Goal: Transaction & Acquisition: Book appointment/travel/reservation

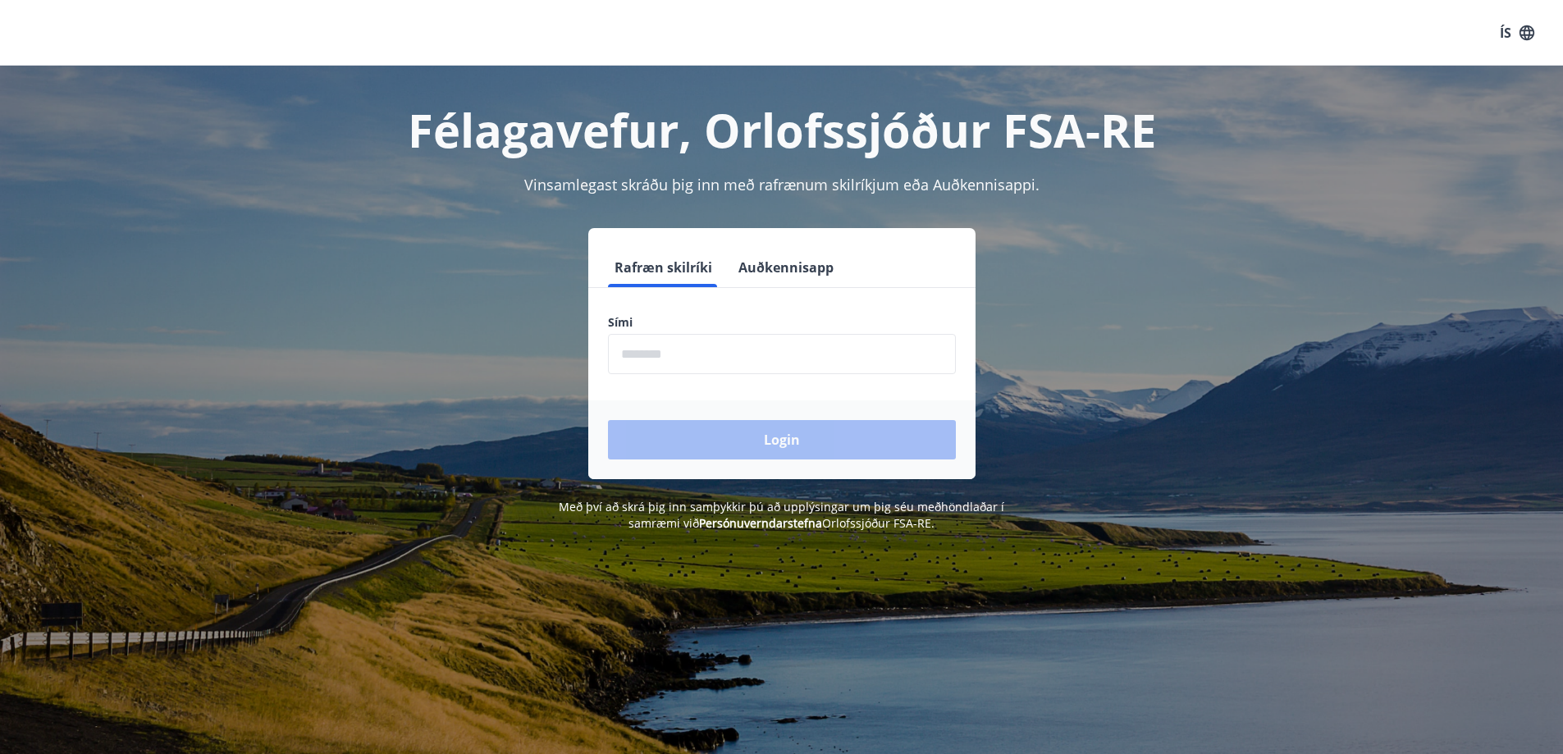
click at [784, 360] on input "phone" at bounding box center [782, 354] width 348 height 40
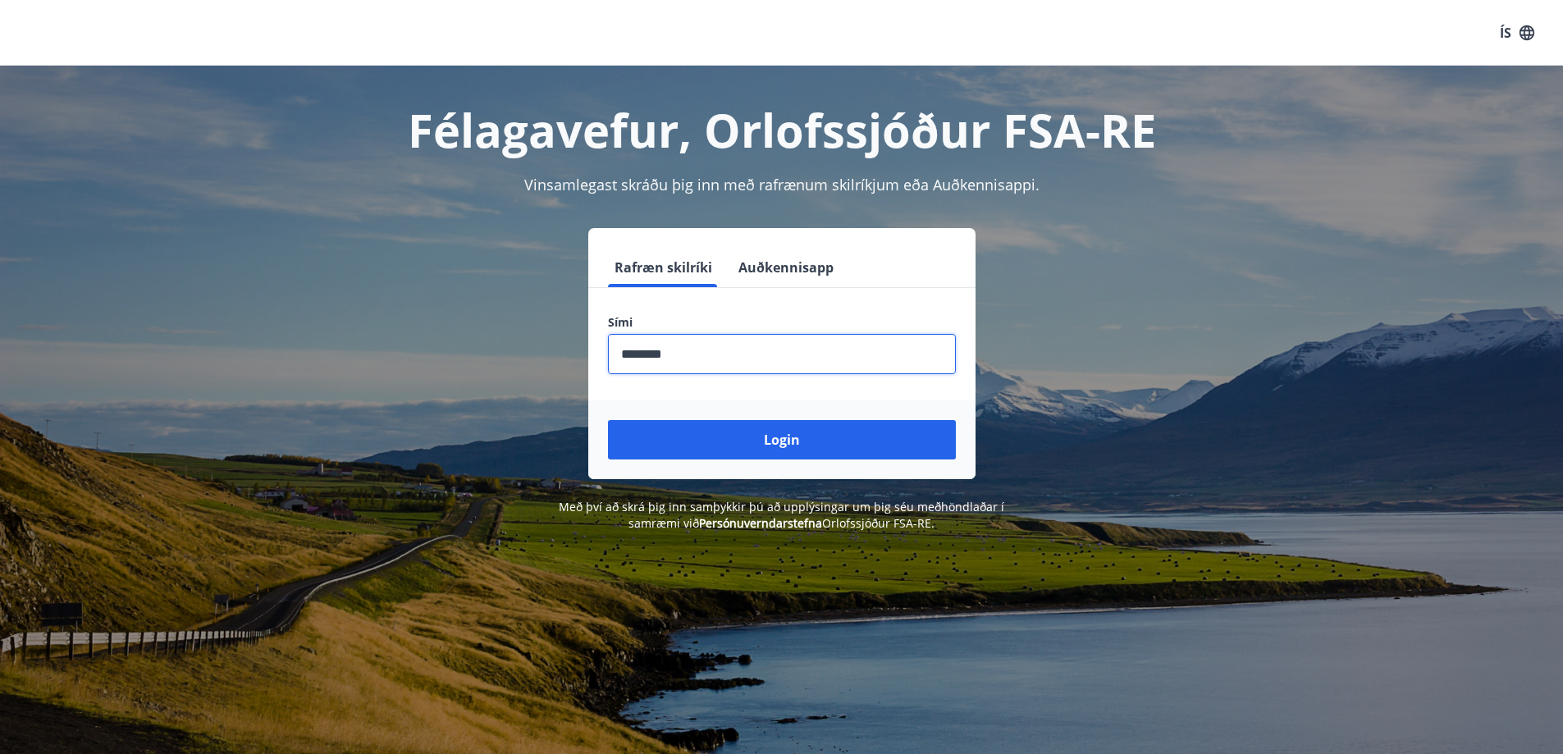
type input "********"
click at [608, 420] on button "Login" at bounding box center [782, 439] width 348 height 39
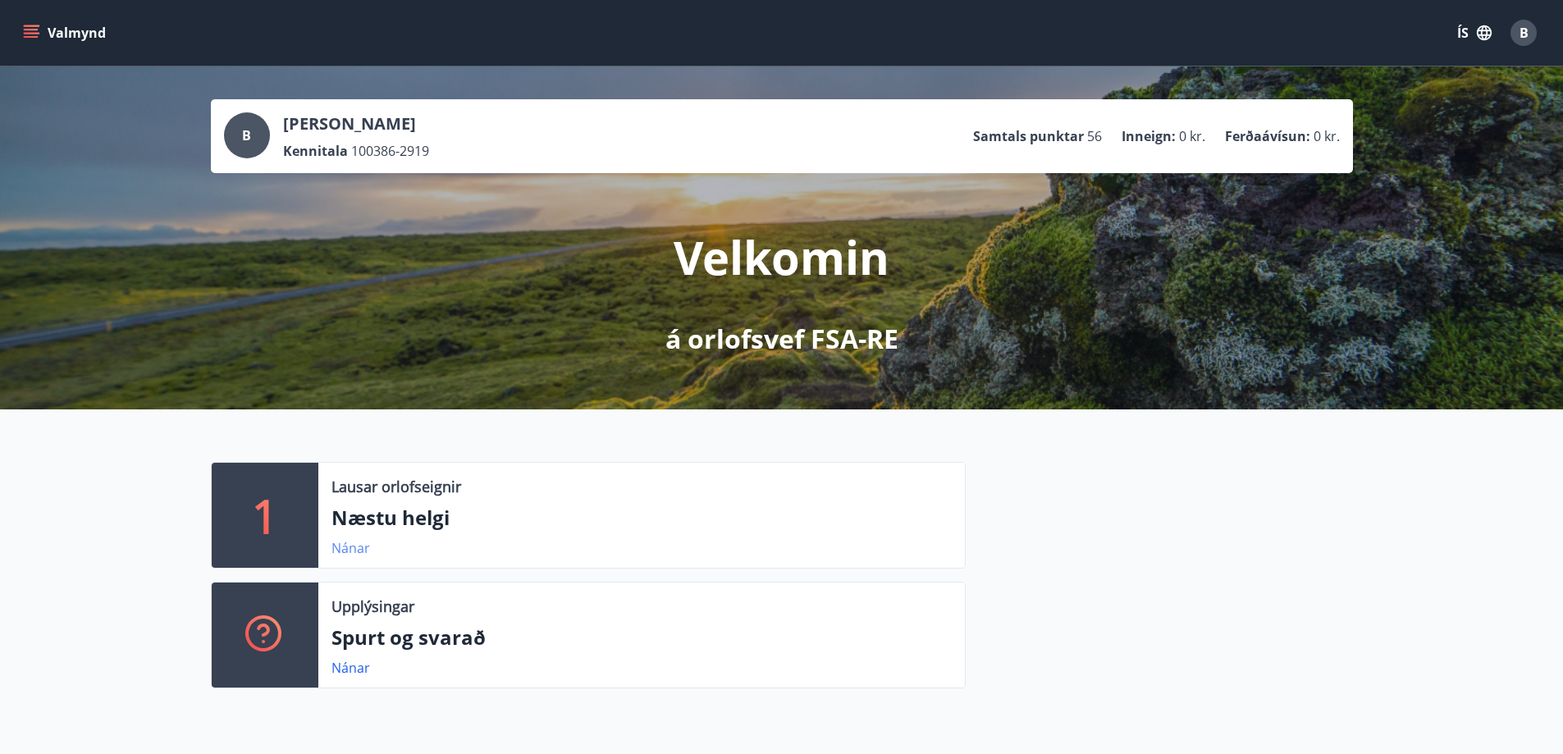
click at [345, 546] on link "Nánar" at bounding box center [350, 548] width 39 height 18
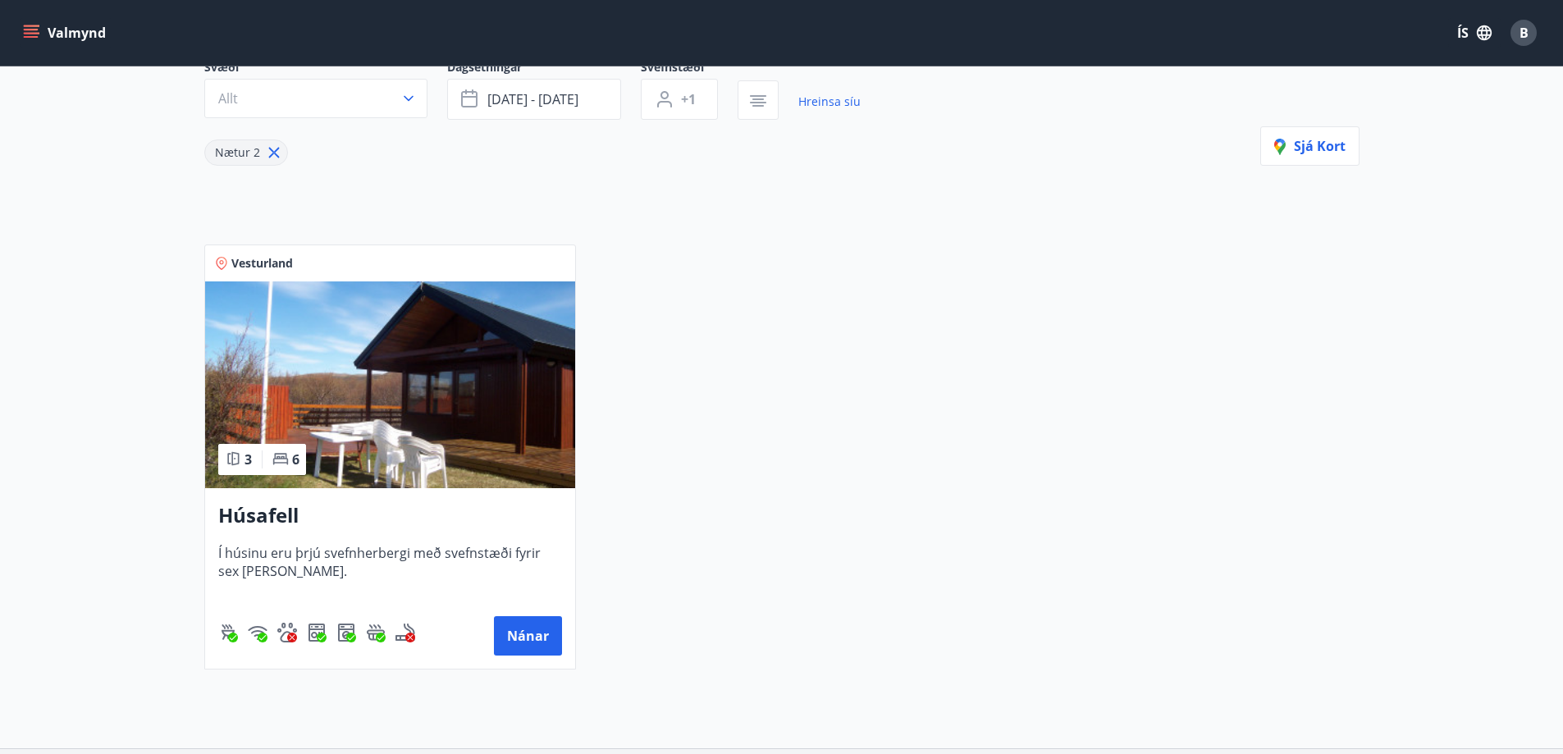
scroll to position [57, 0]
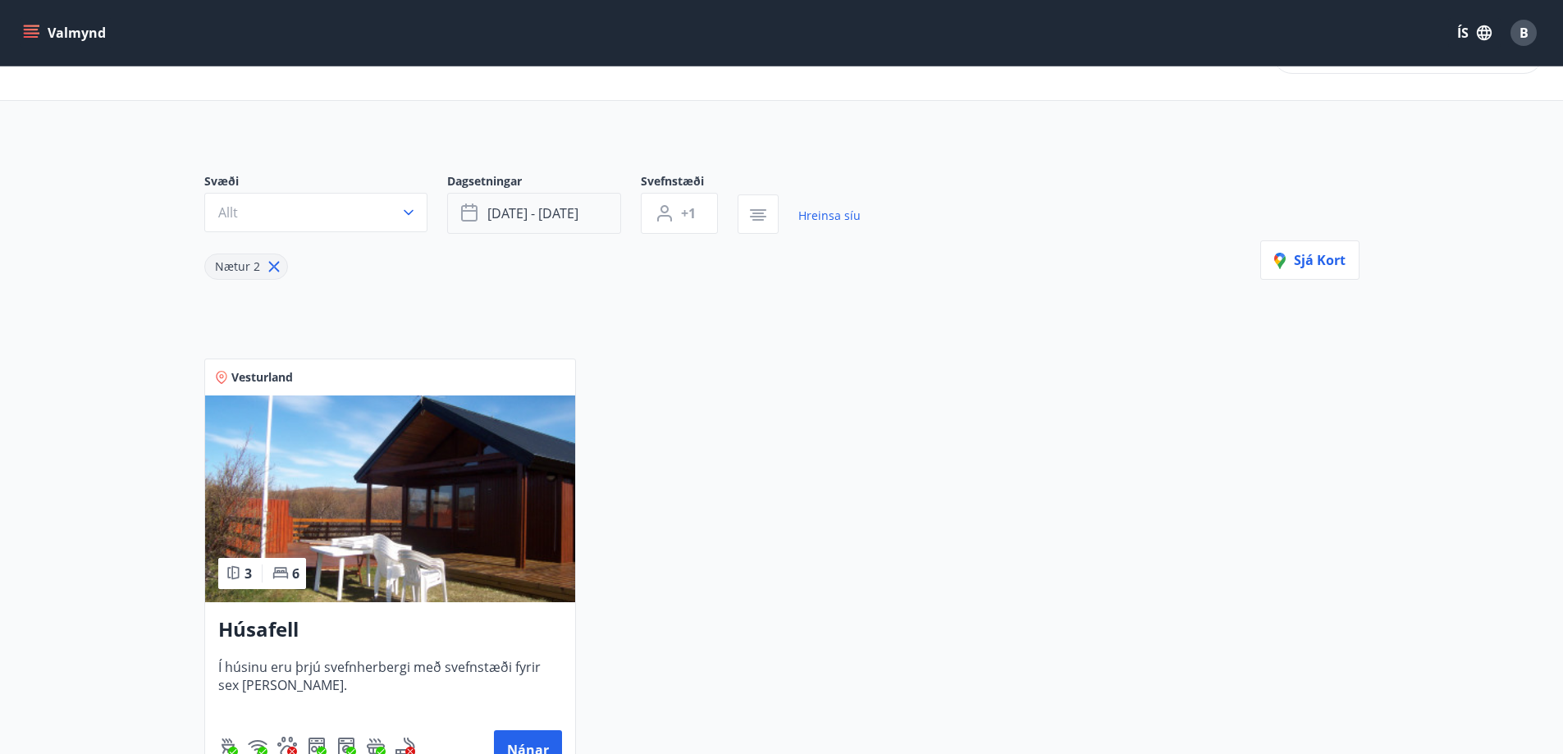
click at [502, 205] on span "ágú 29 - sep 01" at bounding box center [532, 213] width 91 height 18
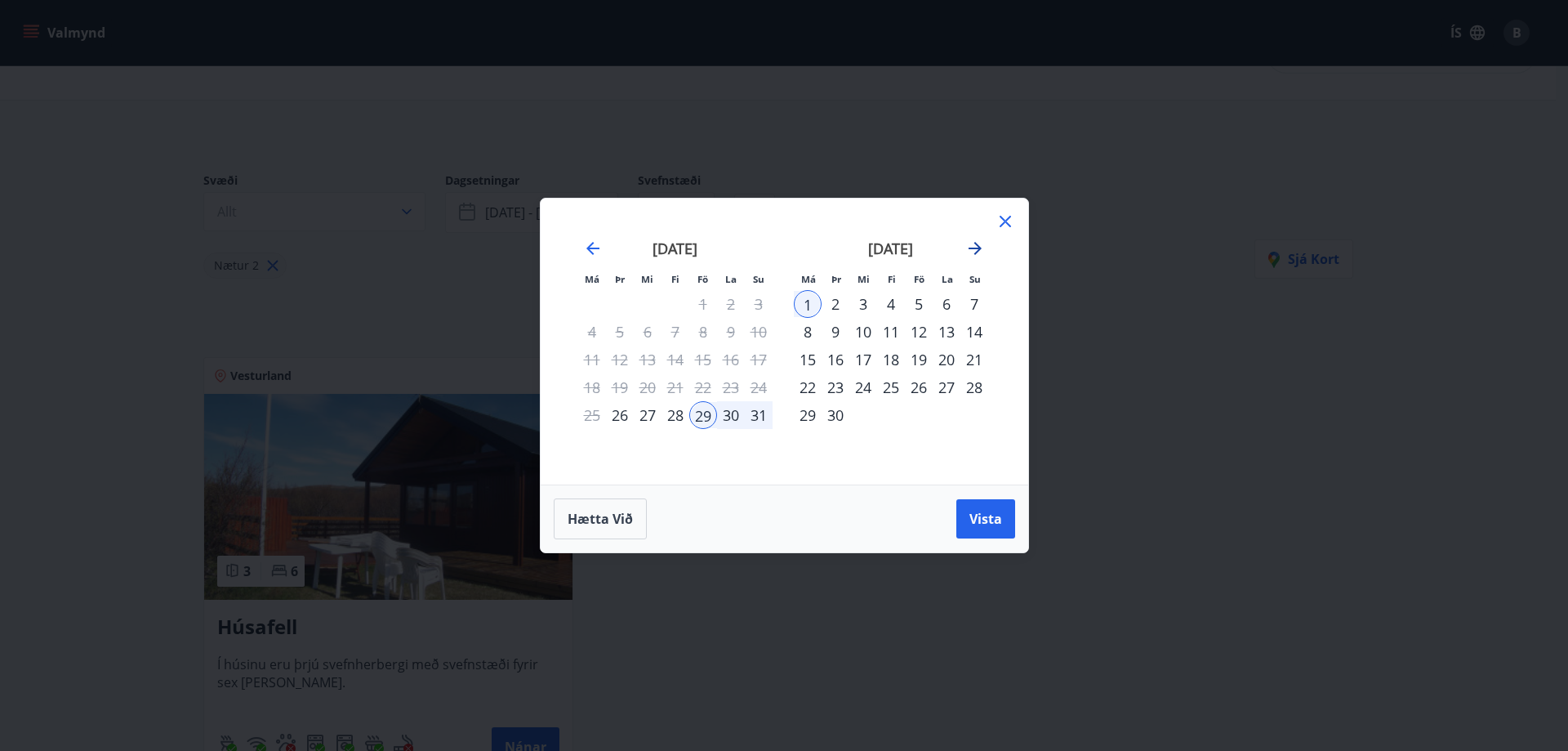
click at [979, 250] on icon "Move forward to switch to the next month." at bounding box center [975, 248] width 13 height 13
click at [920, 331] on div "10" at bounding box center [919, 332] width 28 height 28
click at [809, 365] on div "13" at bounding box center [807, 360] width 28 height 28
click at [967, 522] on button "Vista" at bounding box center [986, 518] width 59 height 39
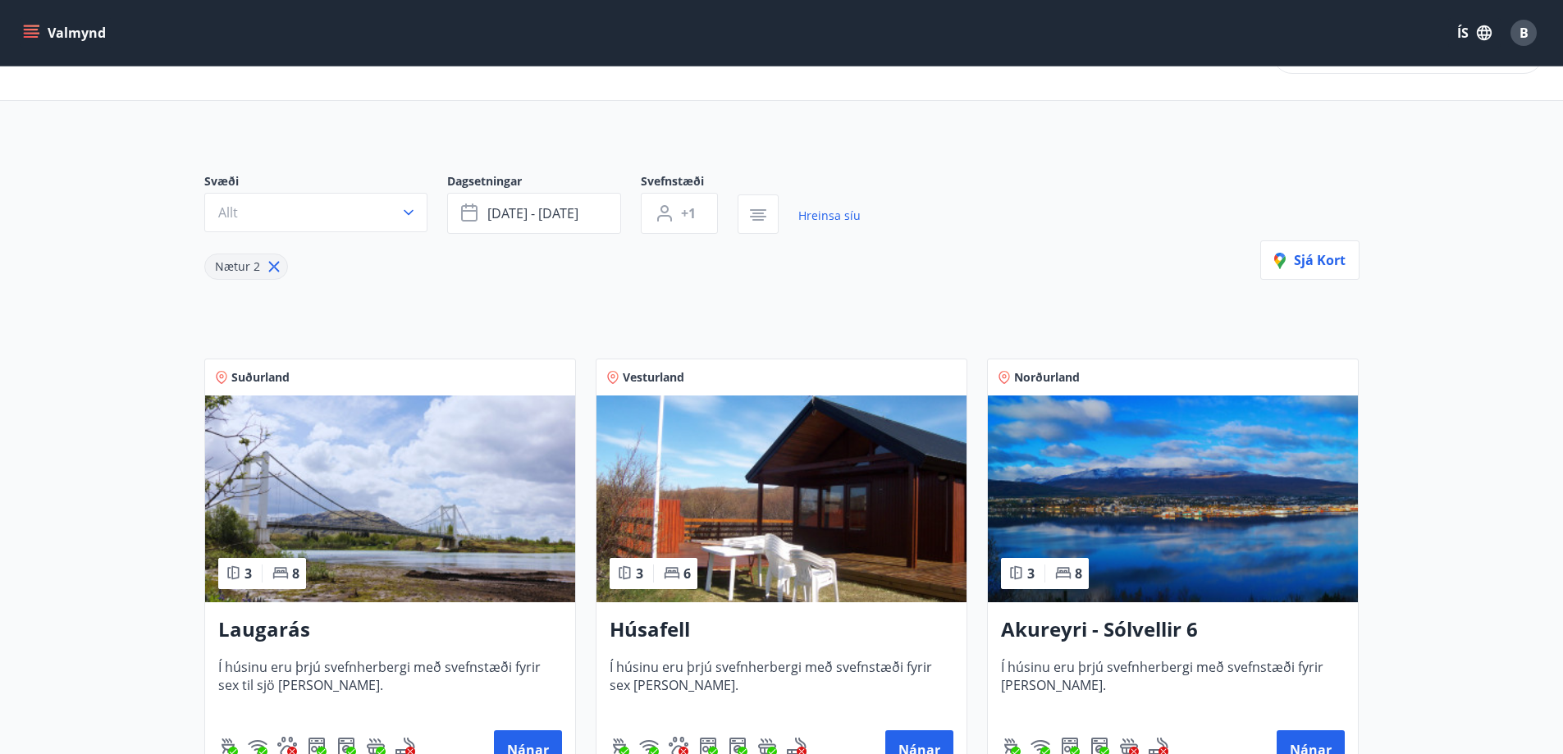
click at [1105, 483] on img at bounding box center [1173, 498] width 370 height 207
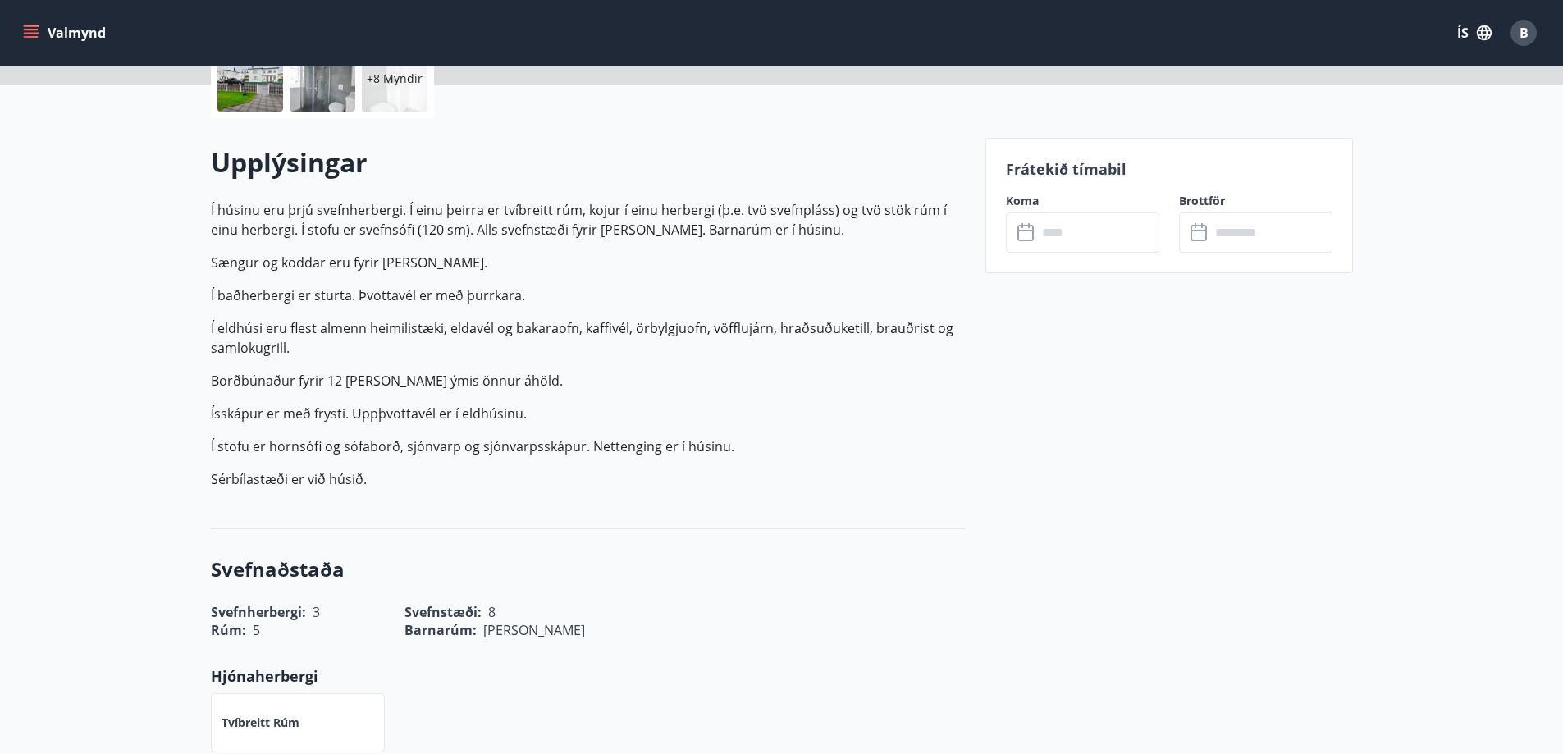
scroll to position [410, 0]
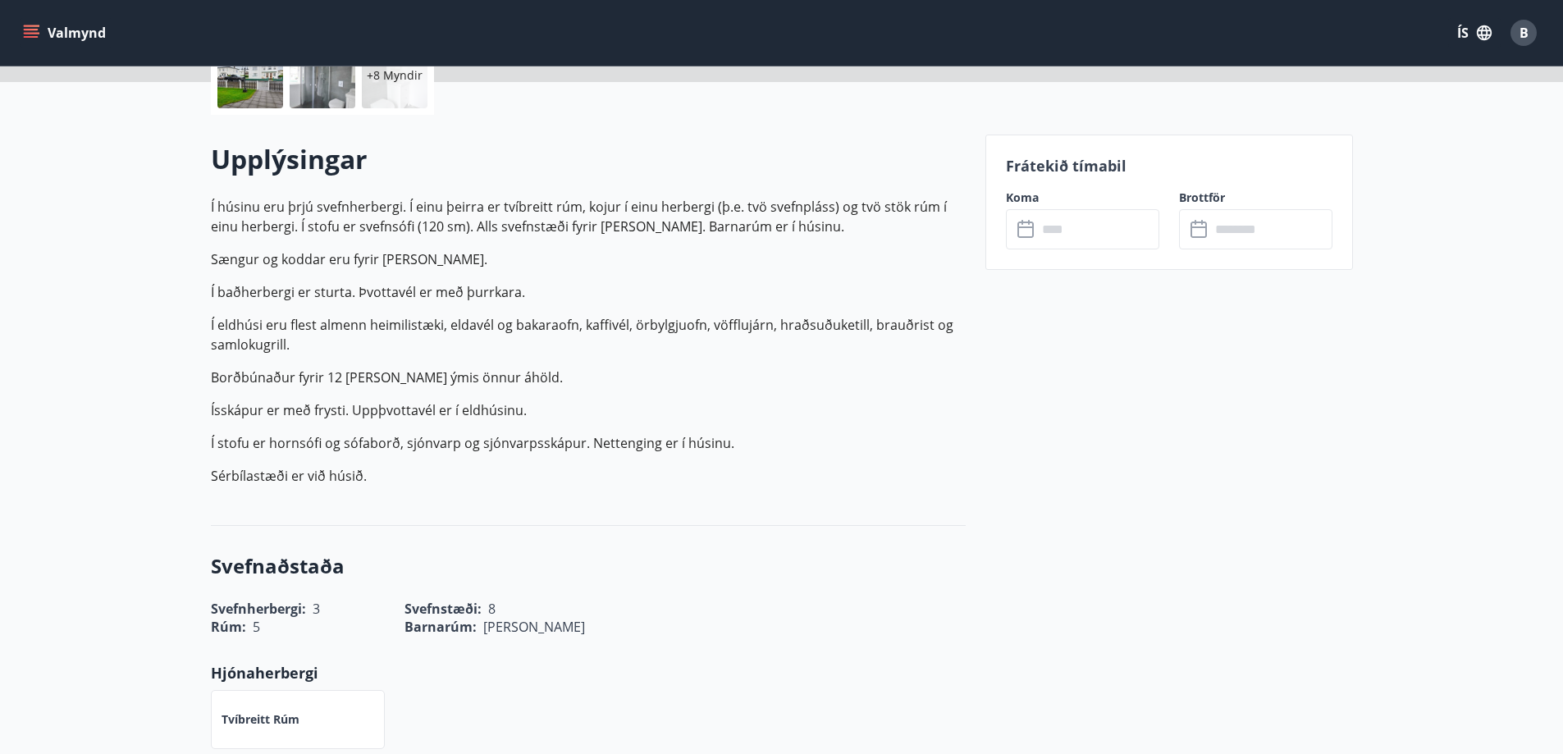
click at [1024, 234] on icon at bounding box center [1027, 230] width 20 height 20
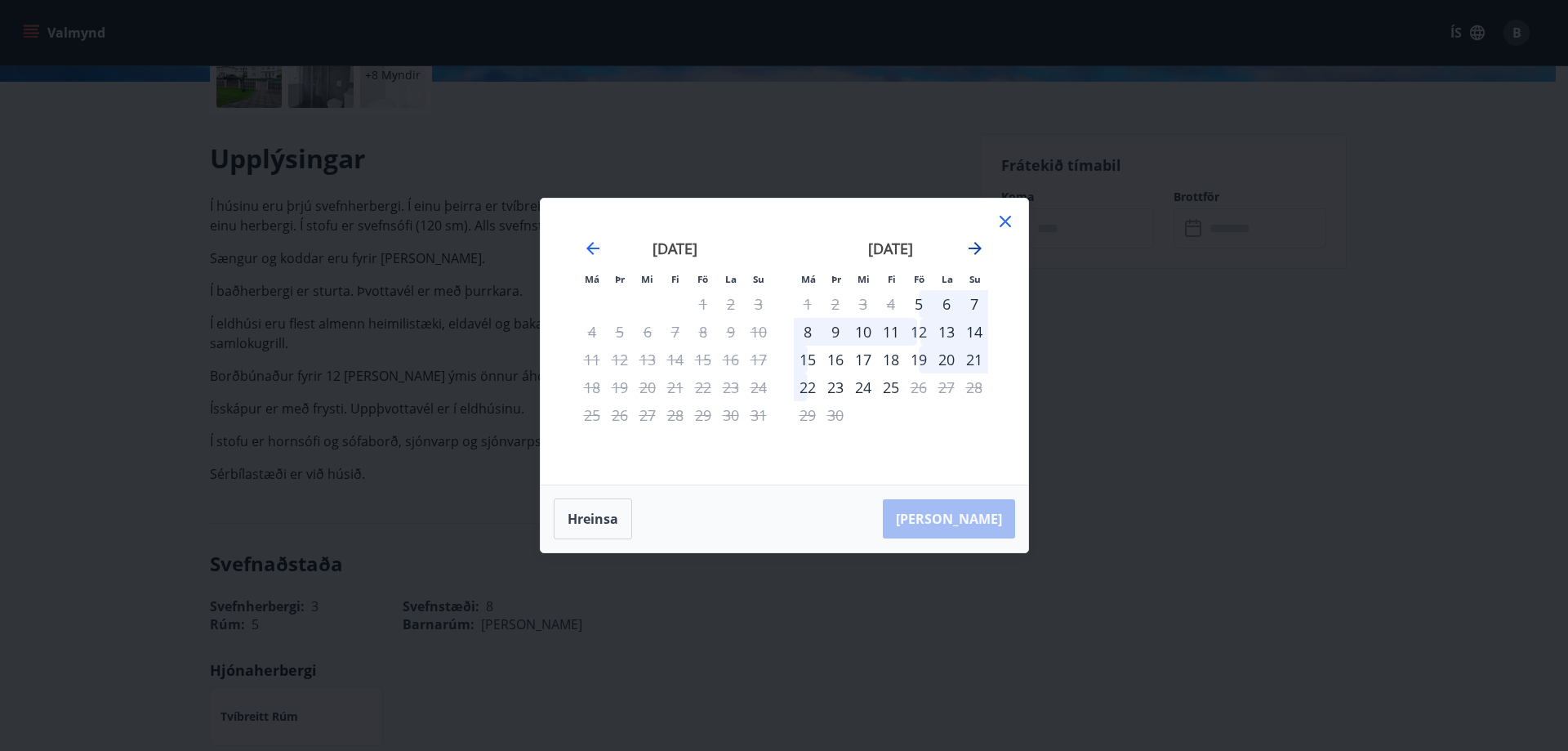
click at [975, 245] on icon "Move forward to switch to the next month." at bounding box center [976, 249] width 20 height 20
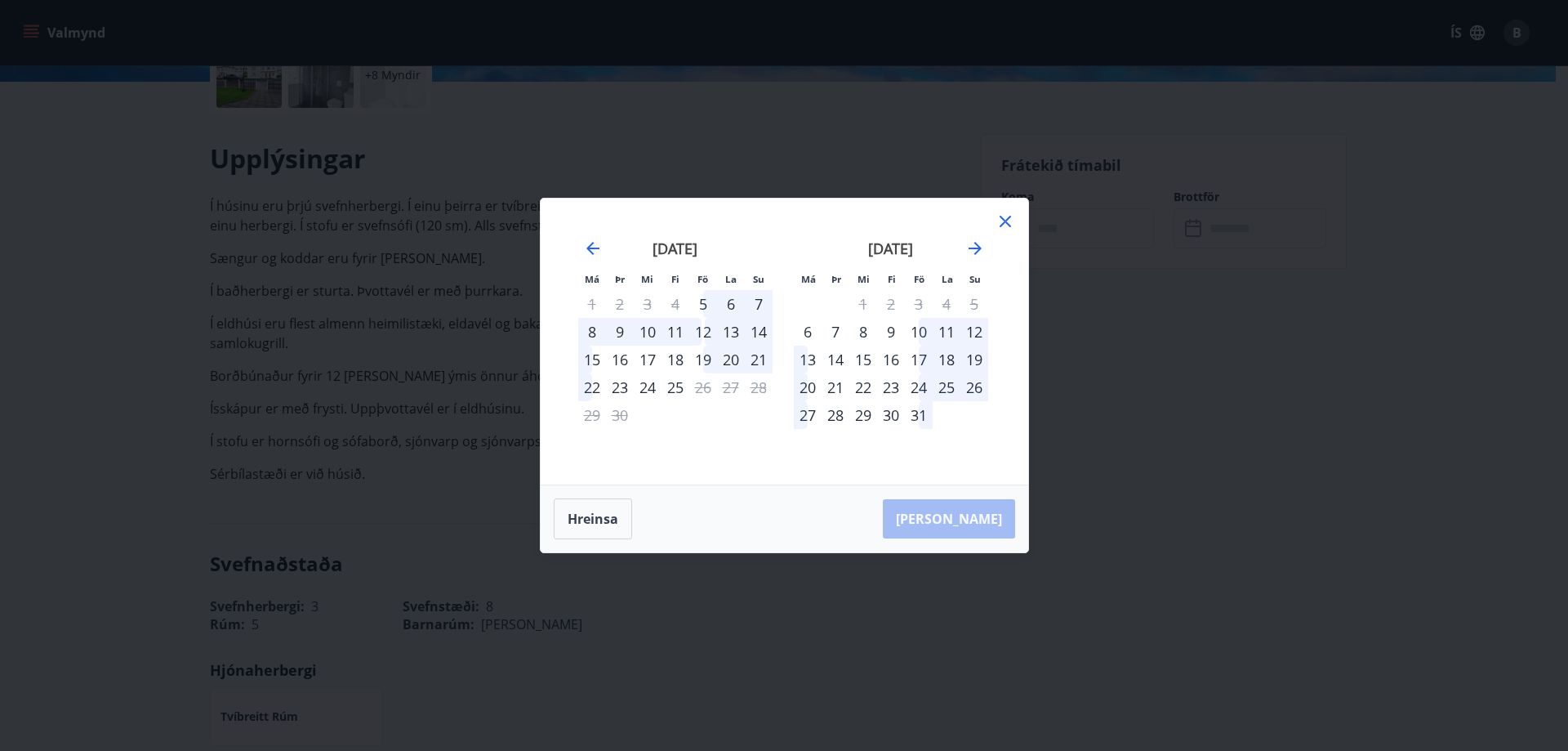
click at [920, 330] on div "10" at bounding box center [919, 332] width 28 height 28
click at [922, 330] on div "10" at bounding box center [919, 332] width 28 height 28
click at [944, 331] on div "11" at bounding box center [947, 332] width 28 height 28
click at [930, 331] on div "10" at bounding box center [919, 332] width 28 height 28
click at [801, 360] on div "13" at bounding box center [807, 360] width 28 height 28
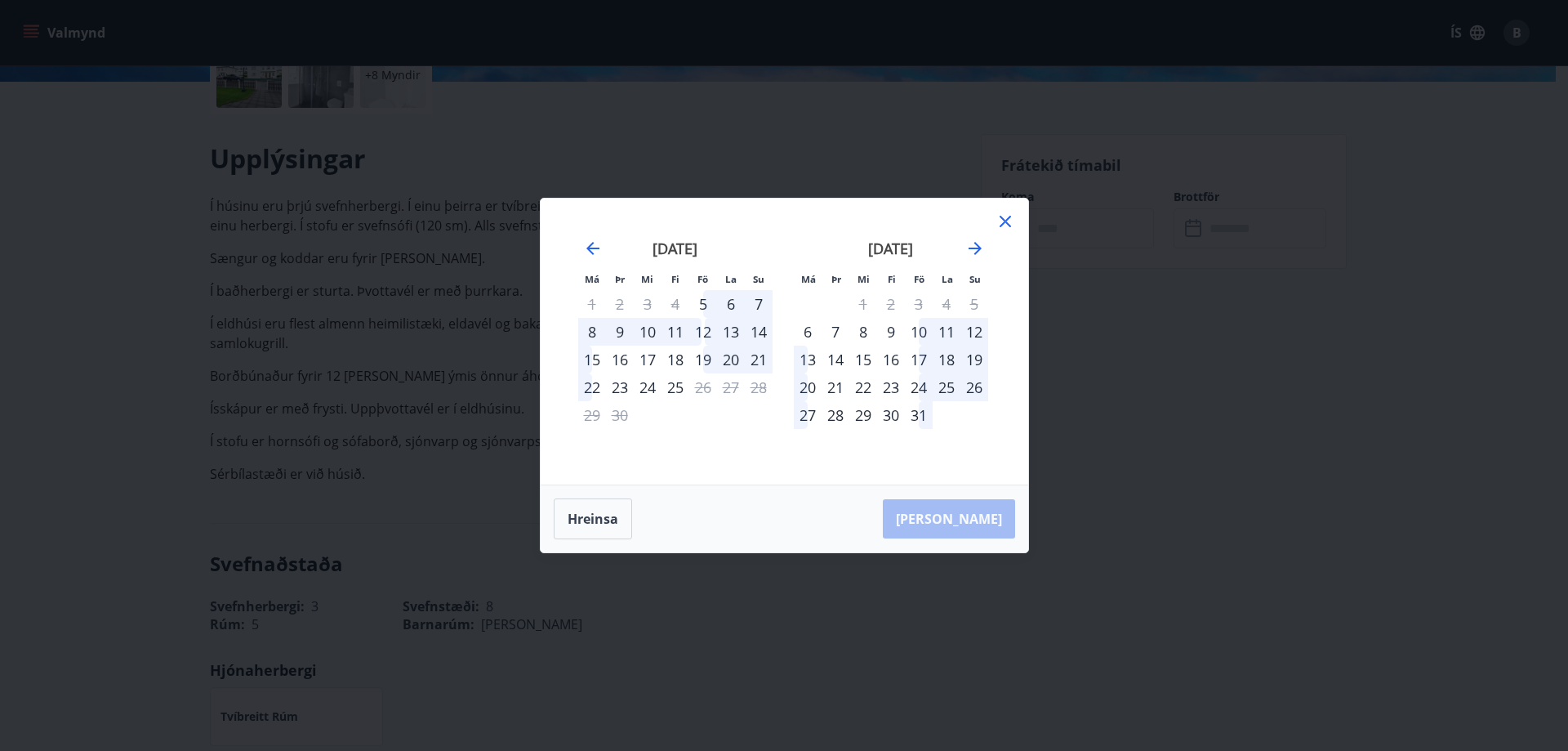
click at [929, 370] on div "17" at bounding box center [919, 360] width 28 height 28
click at [951, 333] on div "11" at bounding box center [947, 332] width 28 height 28
click at [969, 248] on icon "Move forward to switch to the next month." at bounding box center [975, 248] width 13 height 13
click at [706, 335] on div "10" at bounding box center [703, 332] width 28 height 28
click at [694, 332] on div "10" at bounding box center [703, 332] width 28 height 28
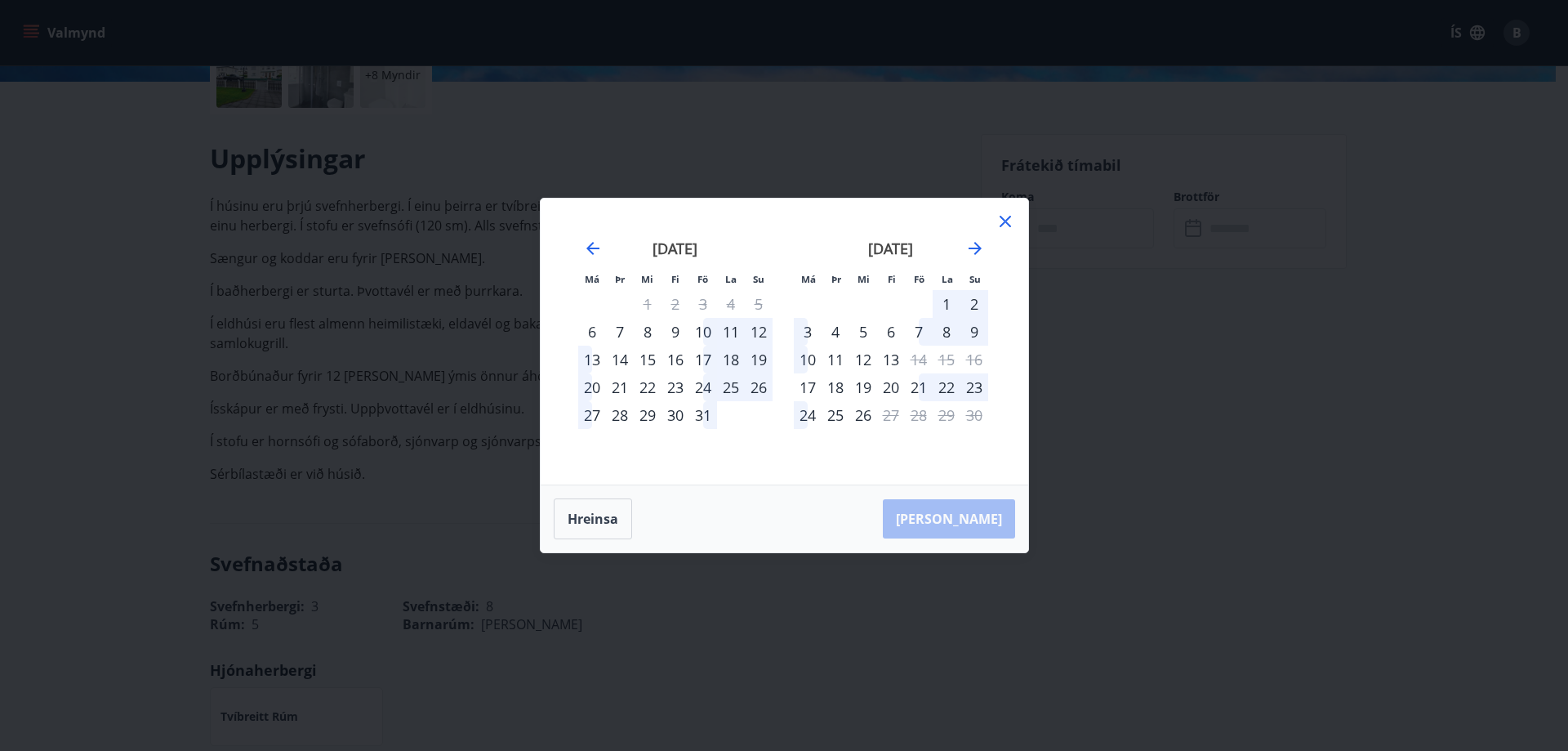
click at [616, 334] on div "7" at bounding box center [620, 332] width 28 height 28
click at [648, 332] on div "8" at bounding box center [648, 332] width 28 height 28
click at [675, 330] on div "9" at bounding box center [675, 332] width 28 height 28
click at [702, 330] on div "10" at bounding box center [703, 332] width 28 height 28
click at [601, 532] on button "Hreinsa" at bounding box center [592, 518] width 79 height 41
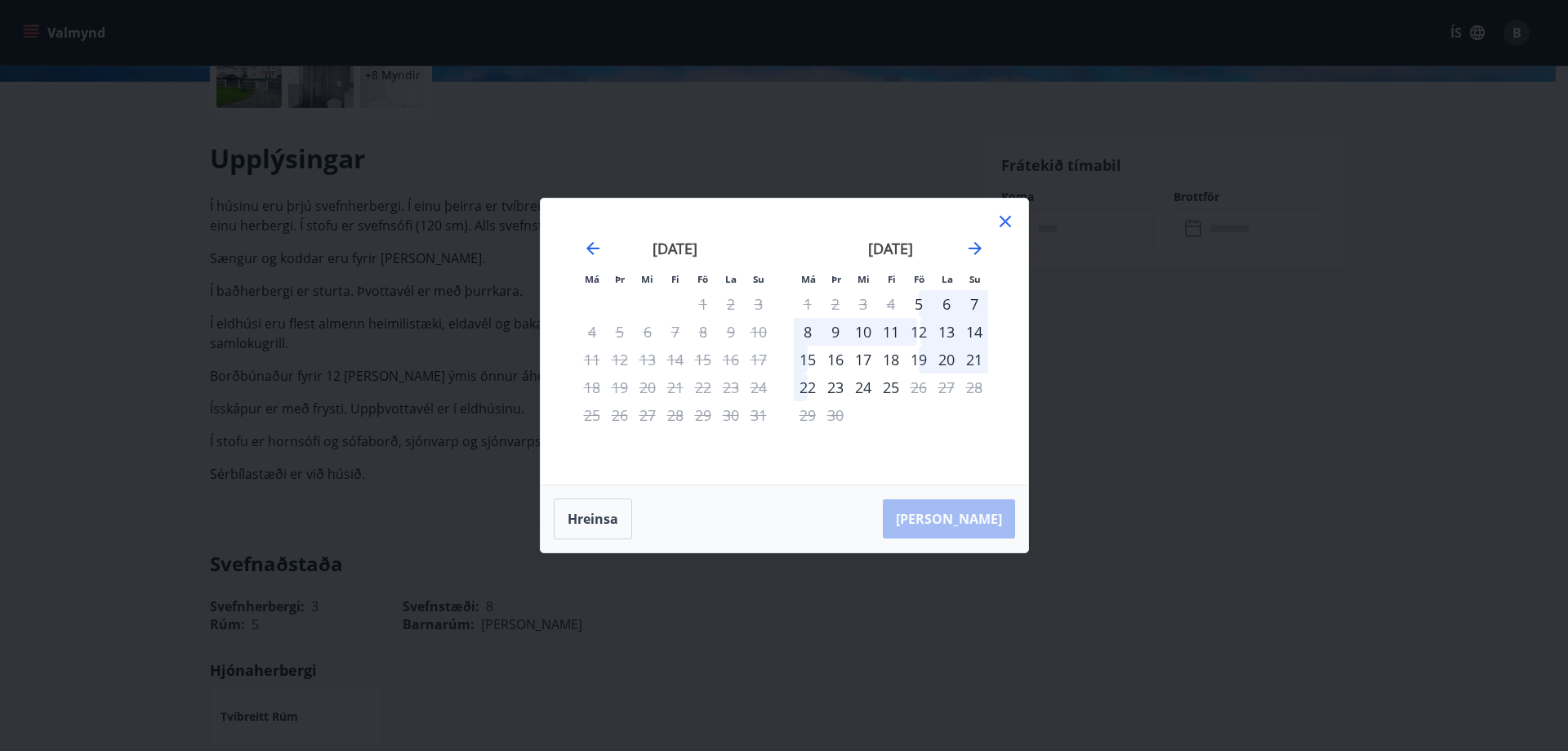
click at [1007, 218] on icon at bounding box center [1006, 221] width 20 height 20
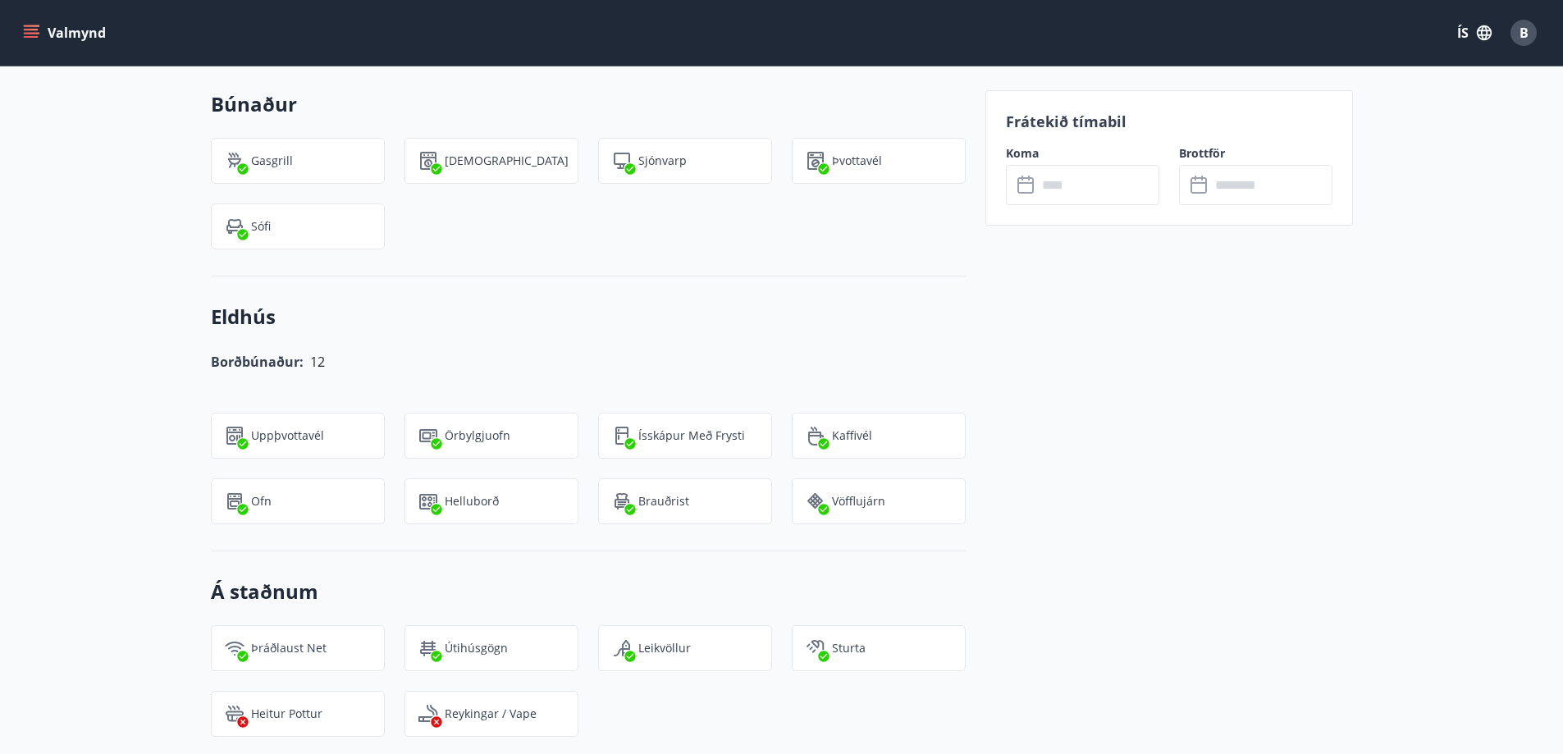
scroll to position [471, 0]
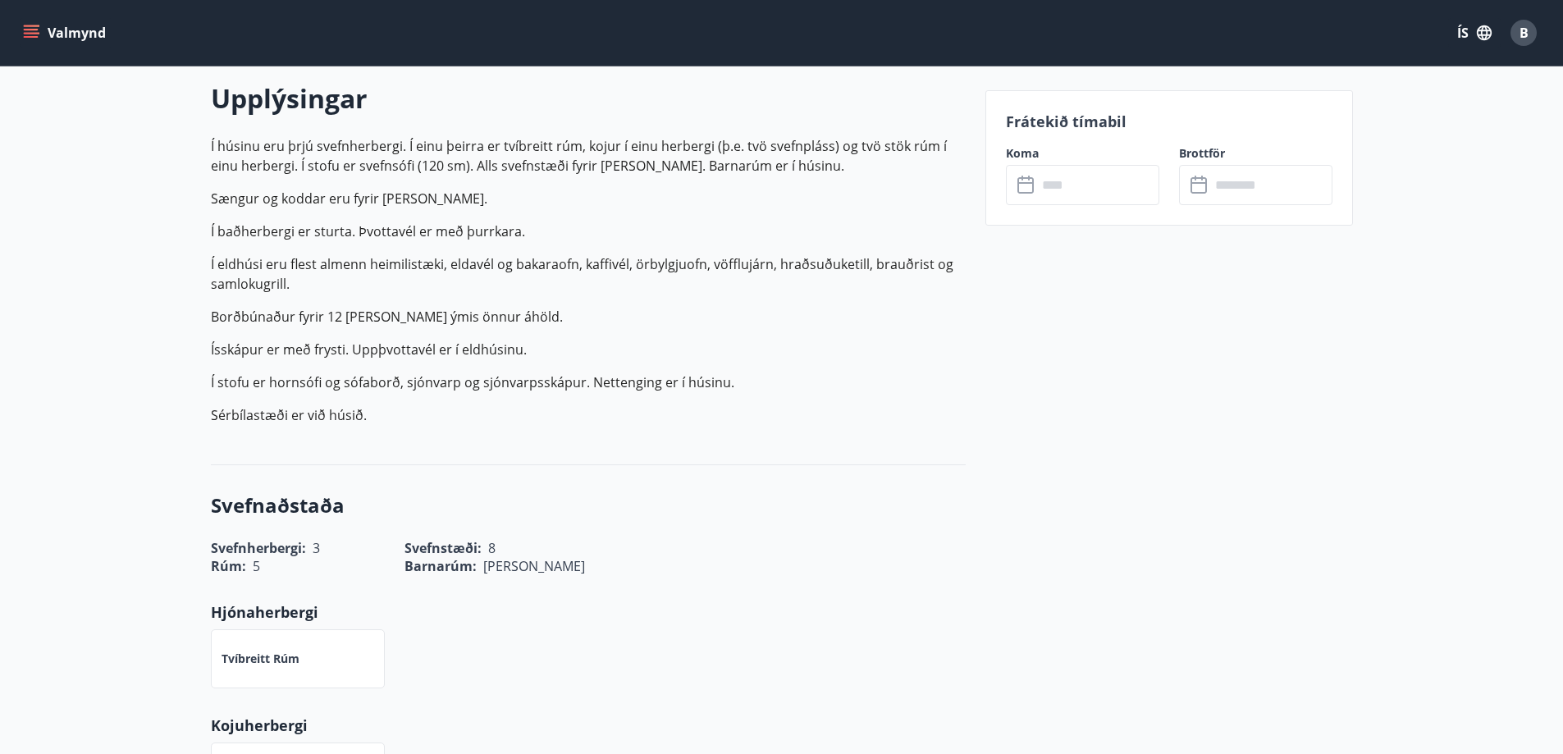
click at [1065, 184] on input "text" at bounding box center [1098, 185] width 122 height 40
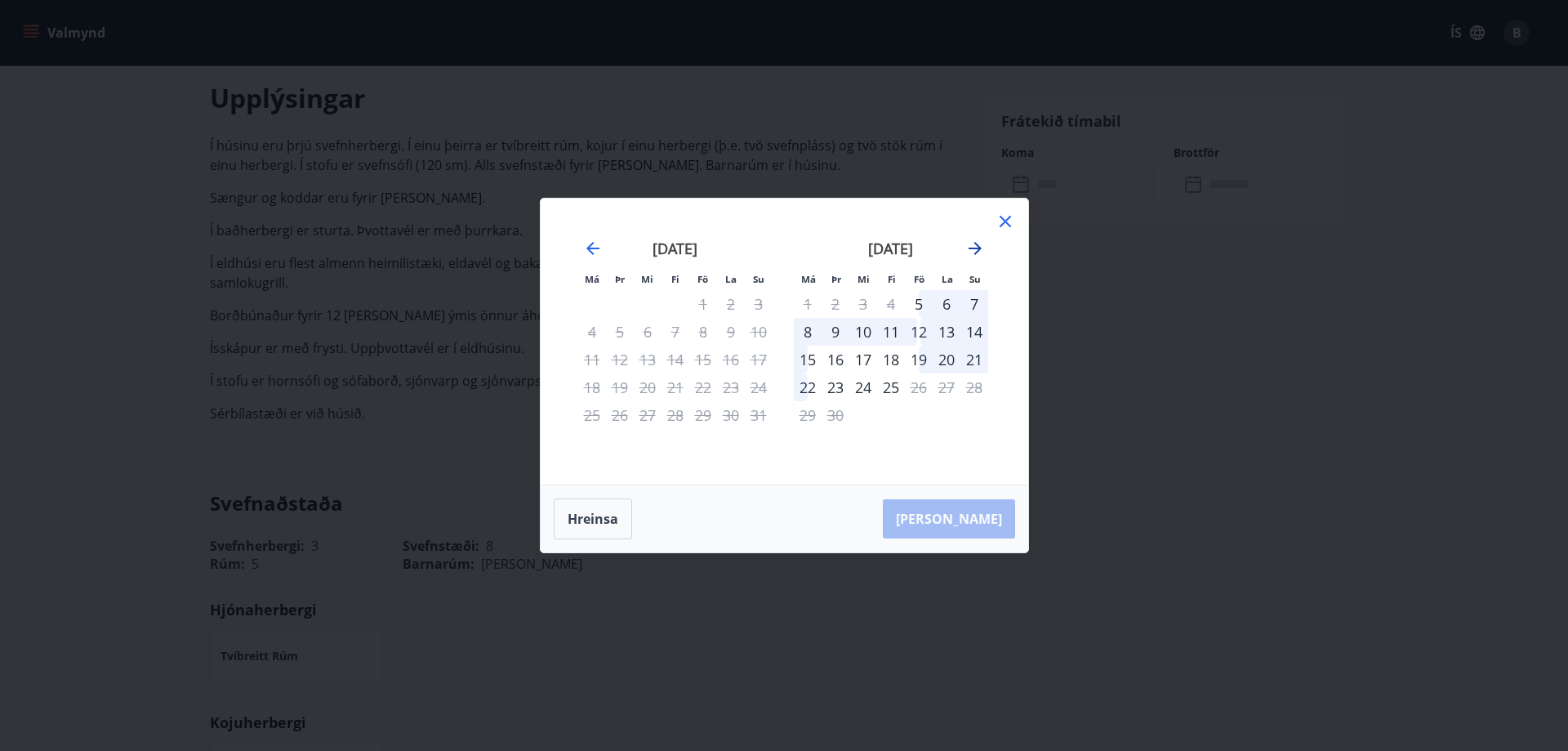
click at [974, 251] on icon "Move forward to switch to the next month." at bounding box center [976, 249] width 20 height 20
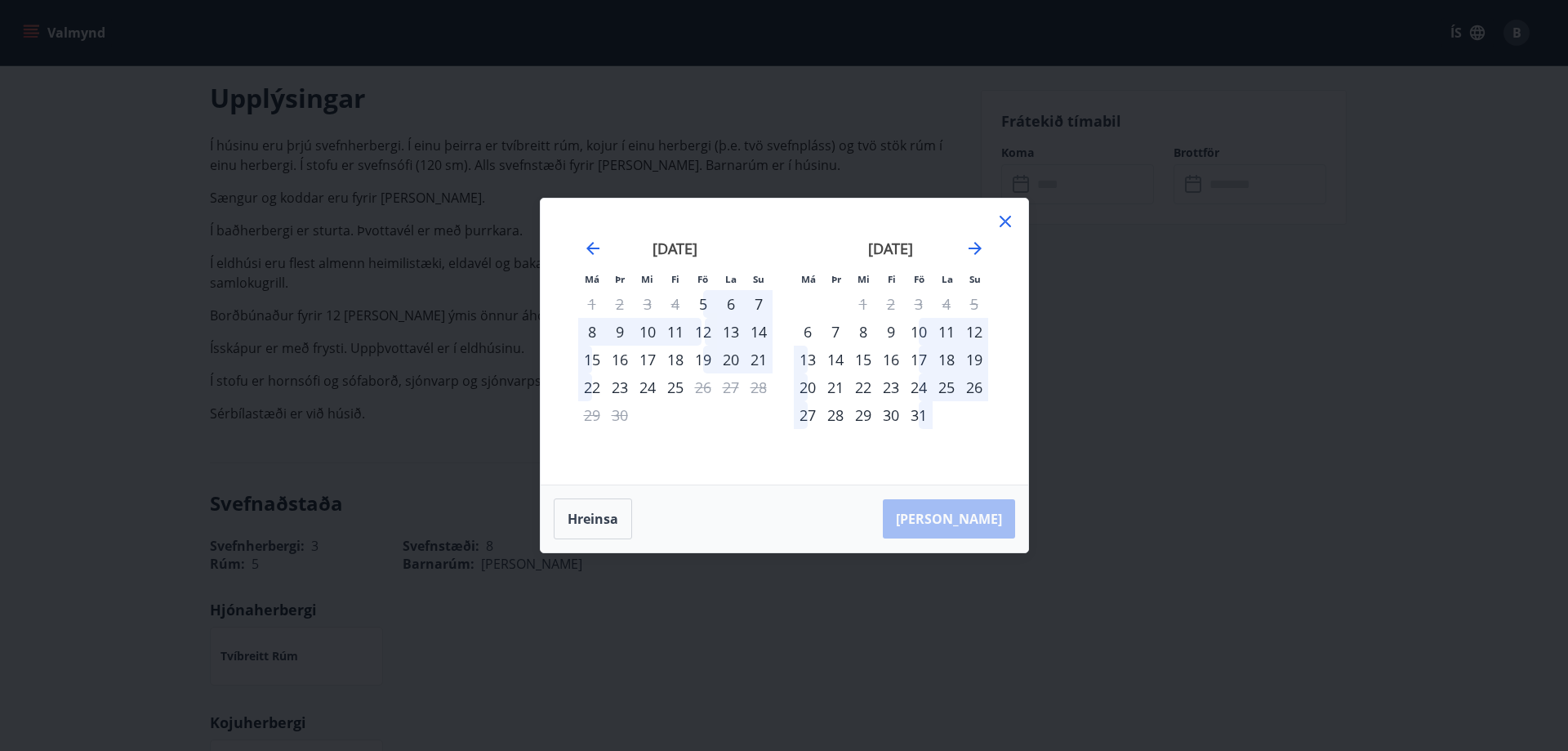
click at [940, 330] on div "11" at bounding box center [947, 332] width 28 height 28
click at [920, 331] on div "10" at bounding box center [919, 332] width 28 height 28
click at [802, 358] on div "13" at bounding box center [807, 360] width 28 height 28
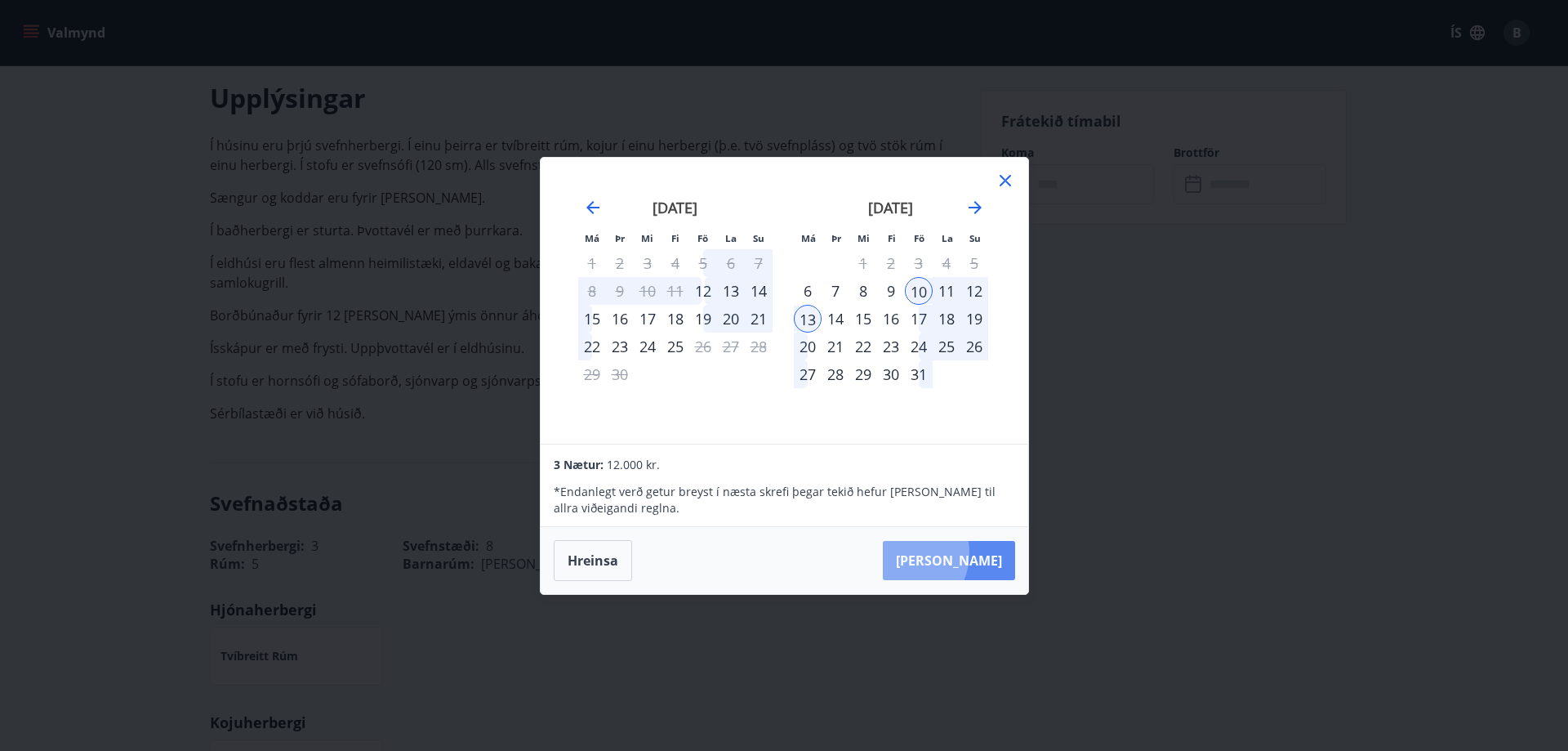
click at [947, 552] on button "Taka Frá" at bounding box center [949, 560] width 132 height 39
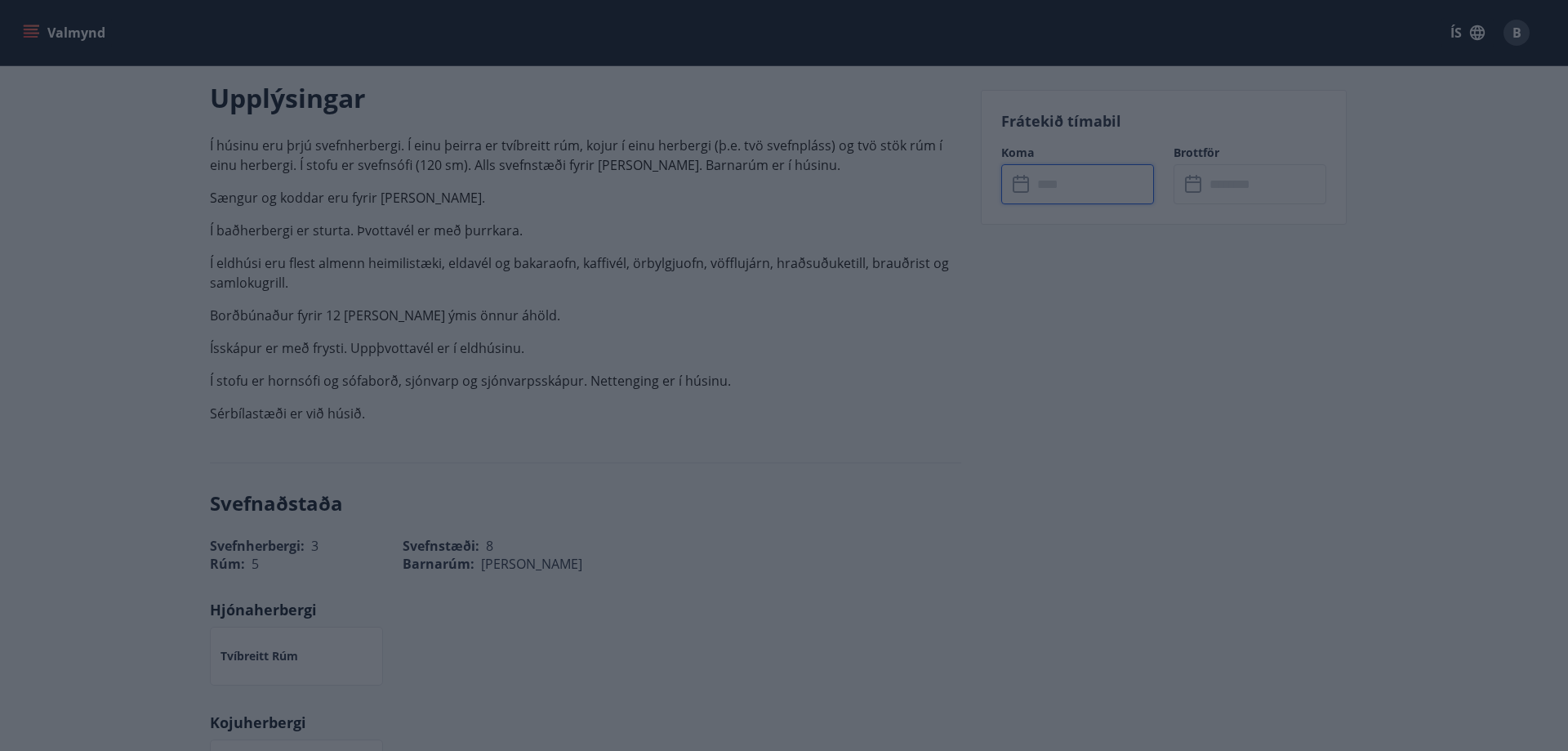
type input "******"
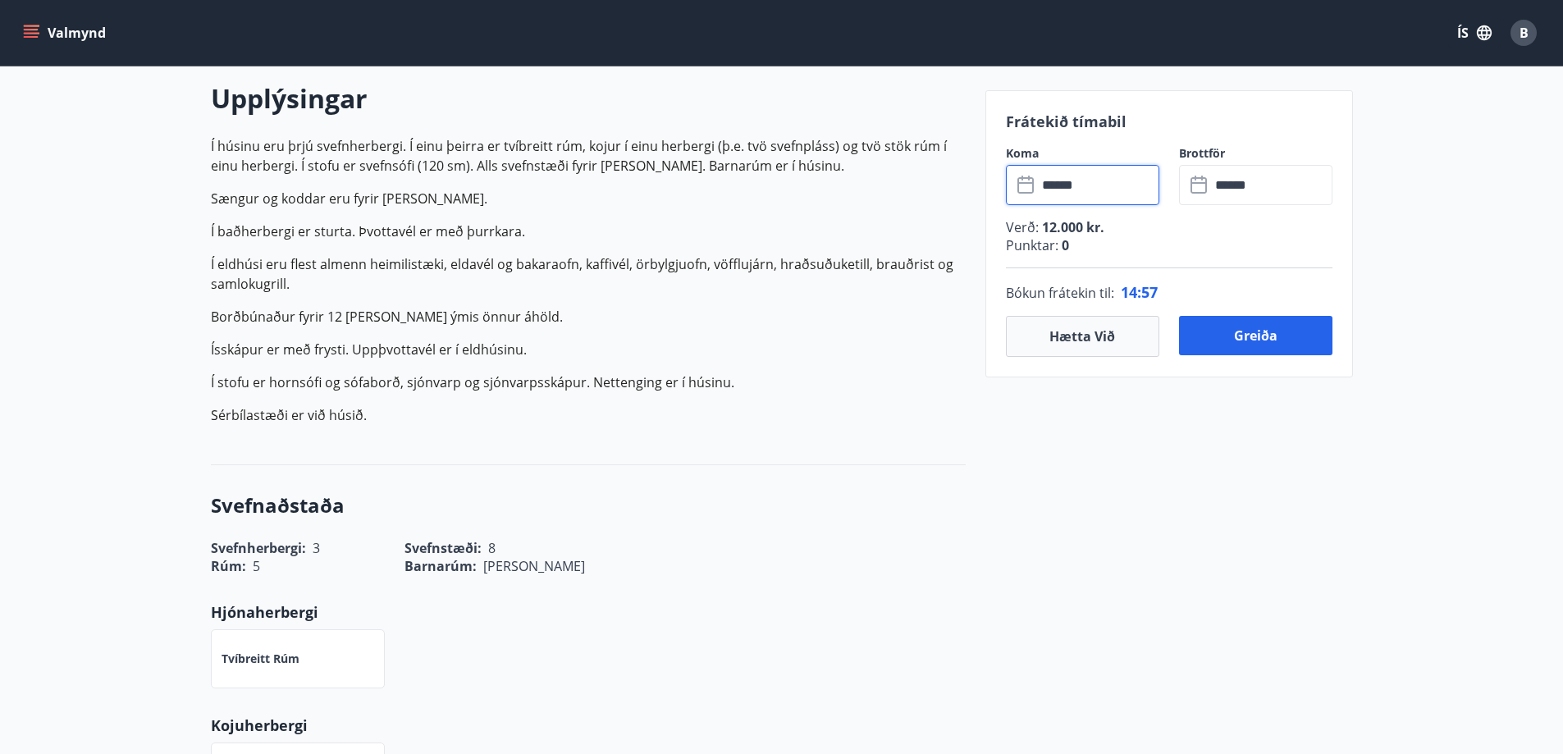
scroll to position [389, 0]
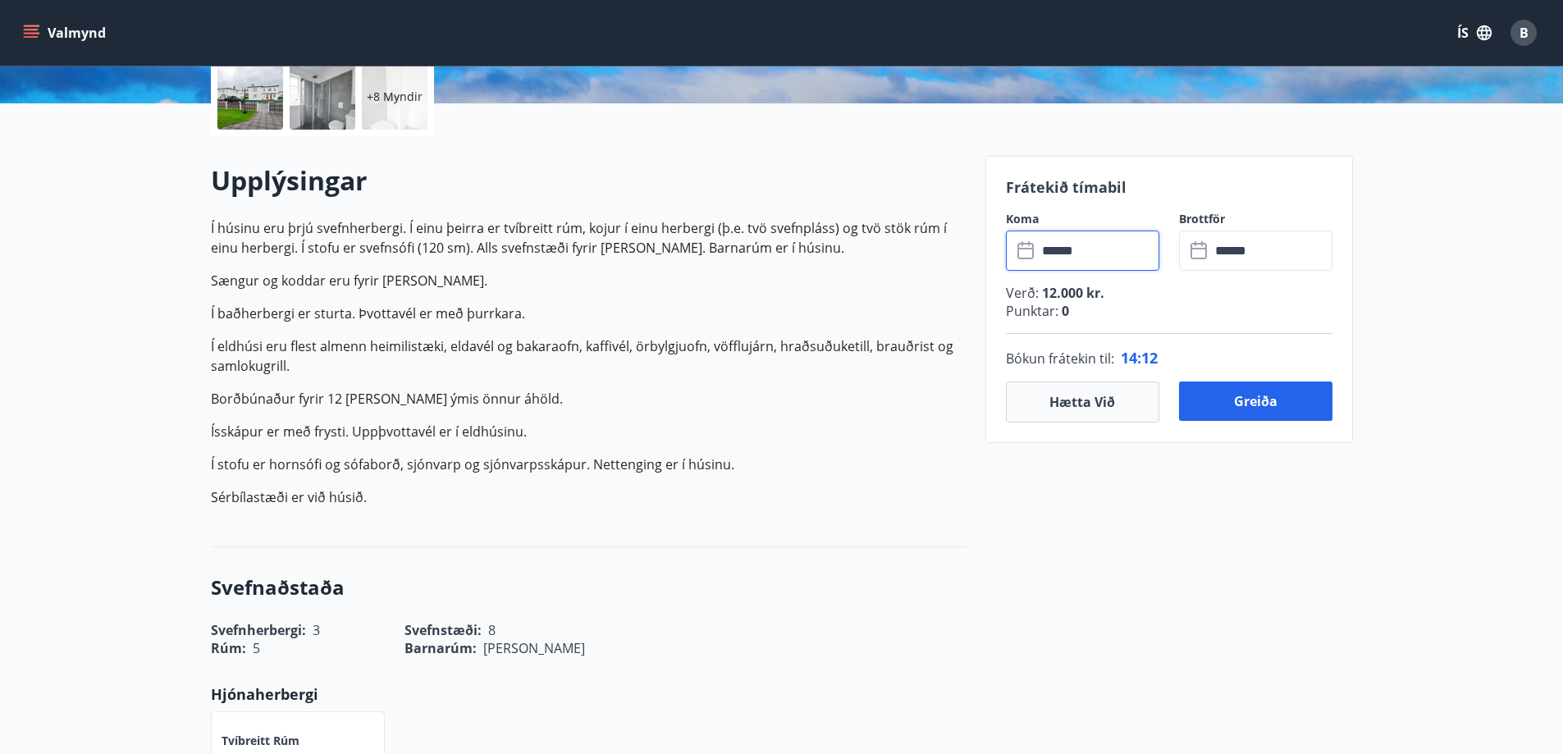
click at [1070, 241] on input "******" at bounding box center [1098, 250] width 122 height 40
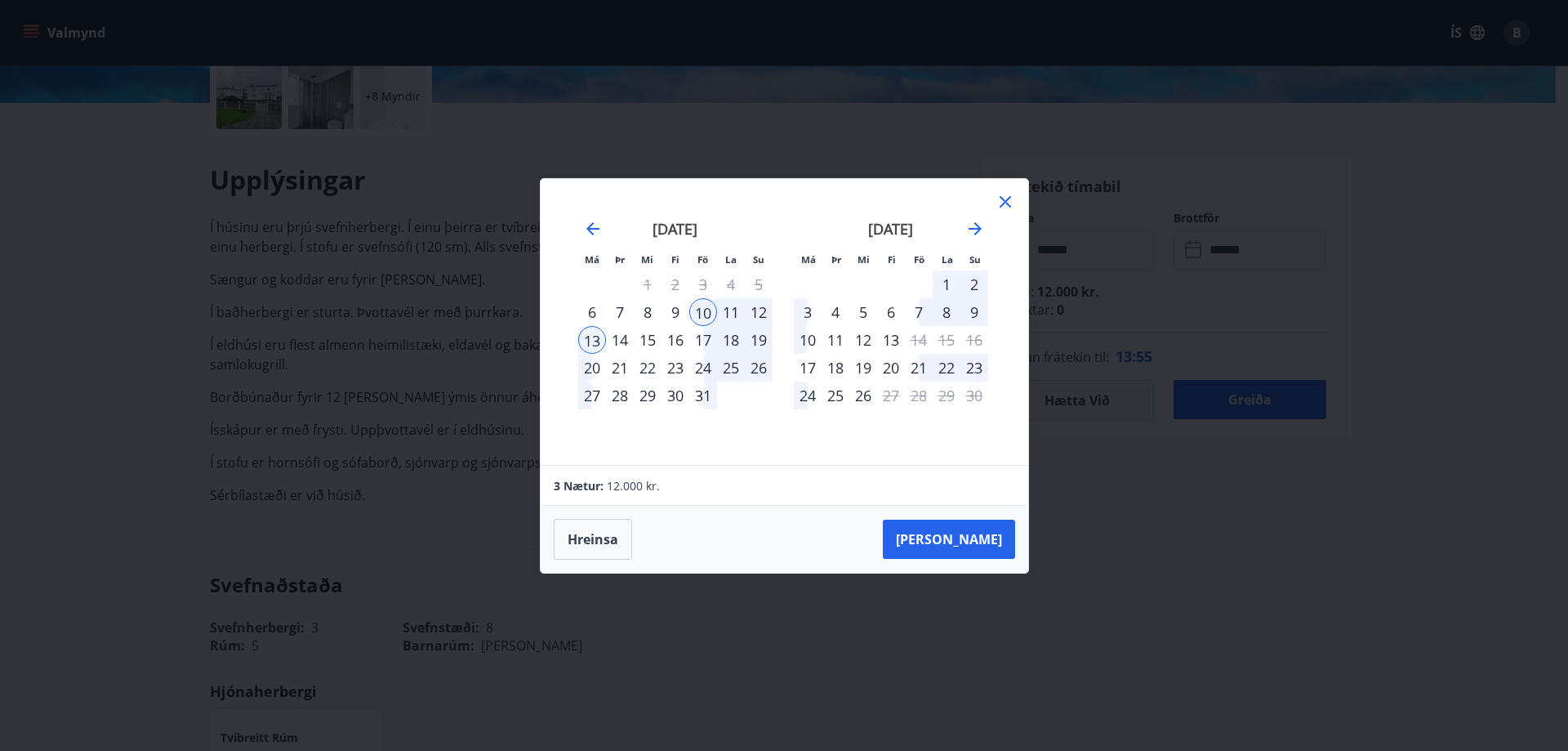
click at [708, 368] on div "24" at bounding box center [703, 368] width 28 height 28
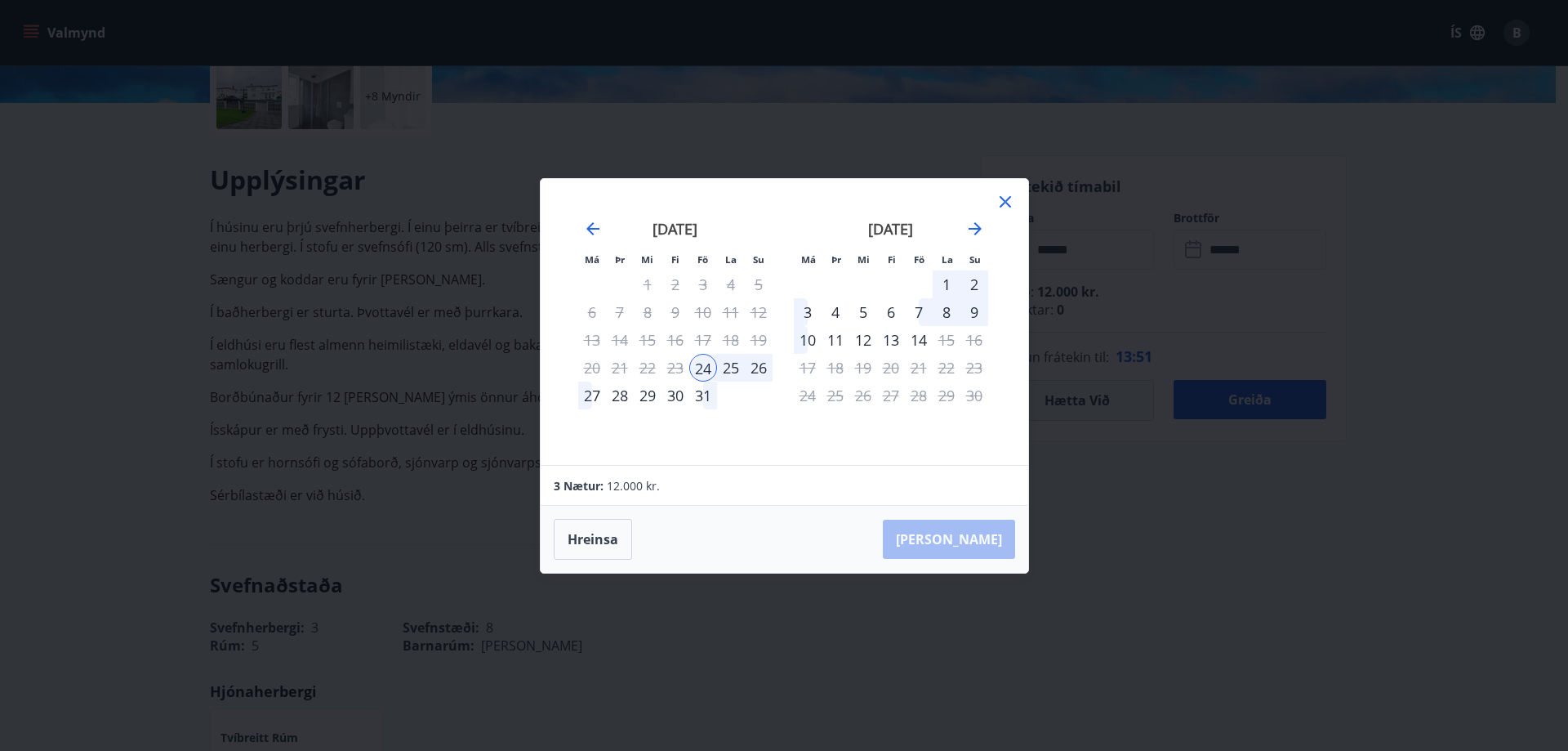
click at [583, 401] on div "27" at bounding box center [592, 395] width 28 height 28
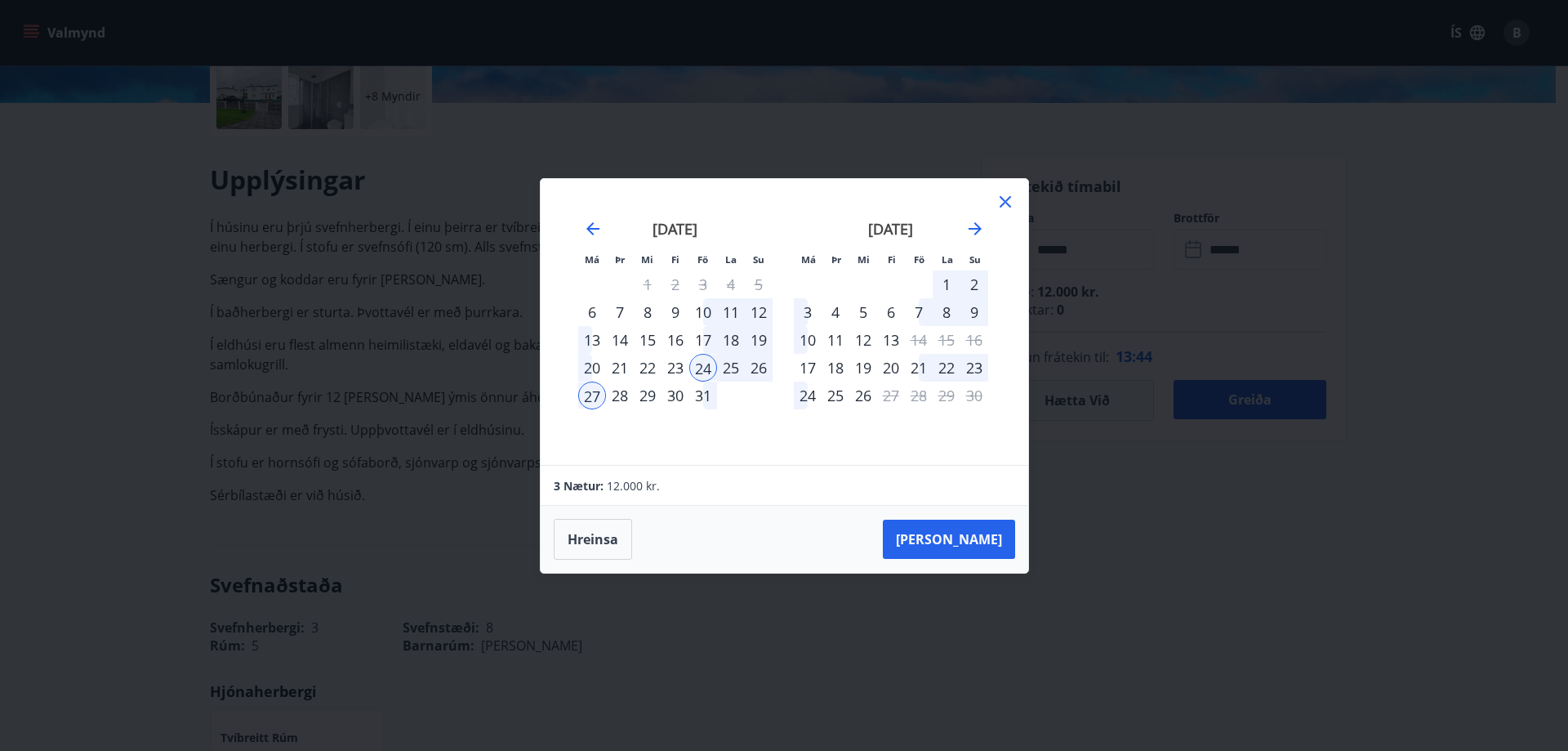
click at [911, 564] on div "Hreinsa Taka Frá" at bounding box center [784, 539] width 488 height 67
click at [676, 370] on div "23" at bounding box center [675, 368] width 28 height 28
click at [597, 400] on div "27" at bounding box center [592, 395] width 28 height 28
click at [948, 540] on button "Taka Frá" at bounding box center [949, 539] width 132 height 39
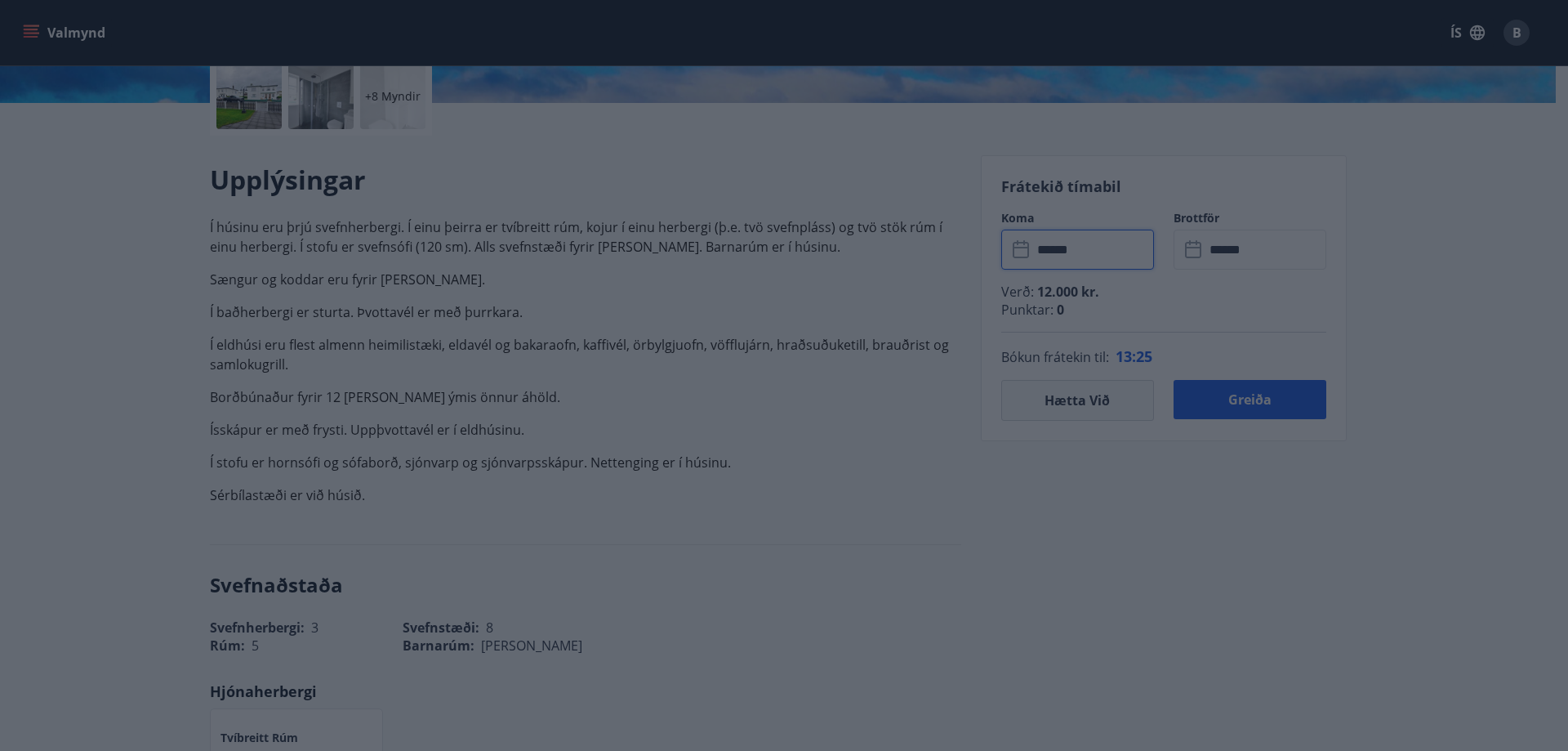
type input "******"
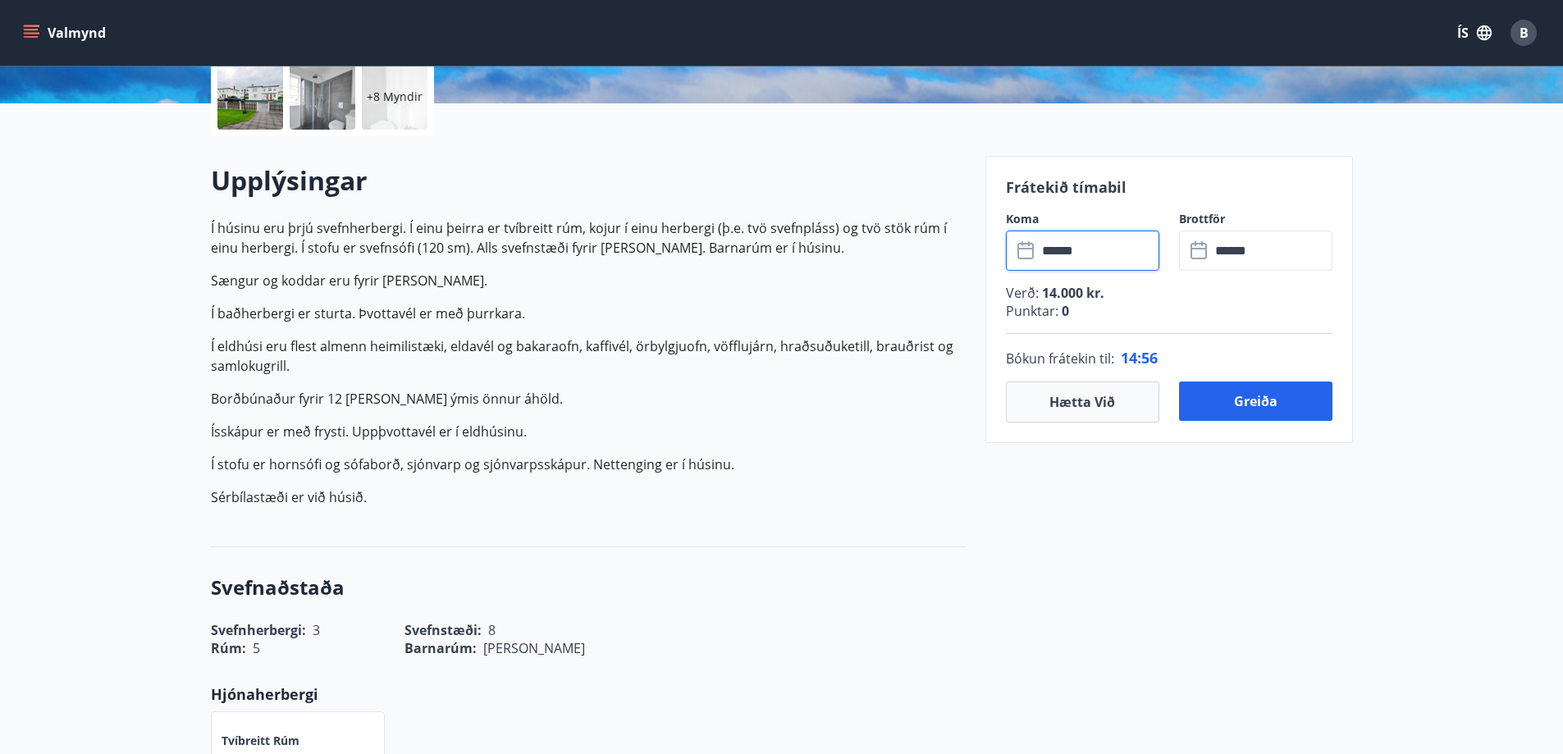
click at [1088, 251] on input "******" at bounding box center [1098, 250] width 122 height 40
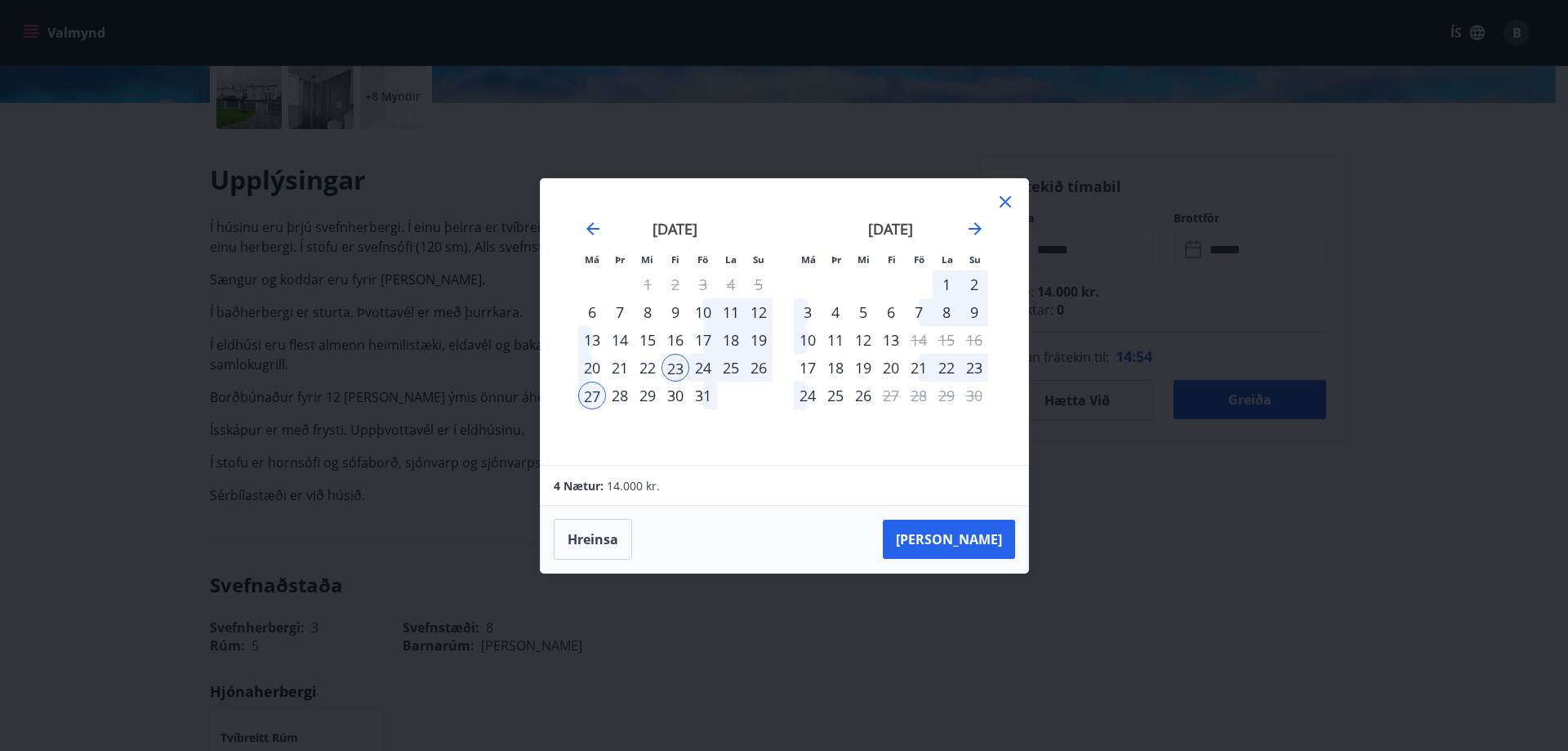
click at [1005, 201] on icon at bounding box center [1005, 201] width 2 height 2
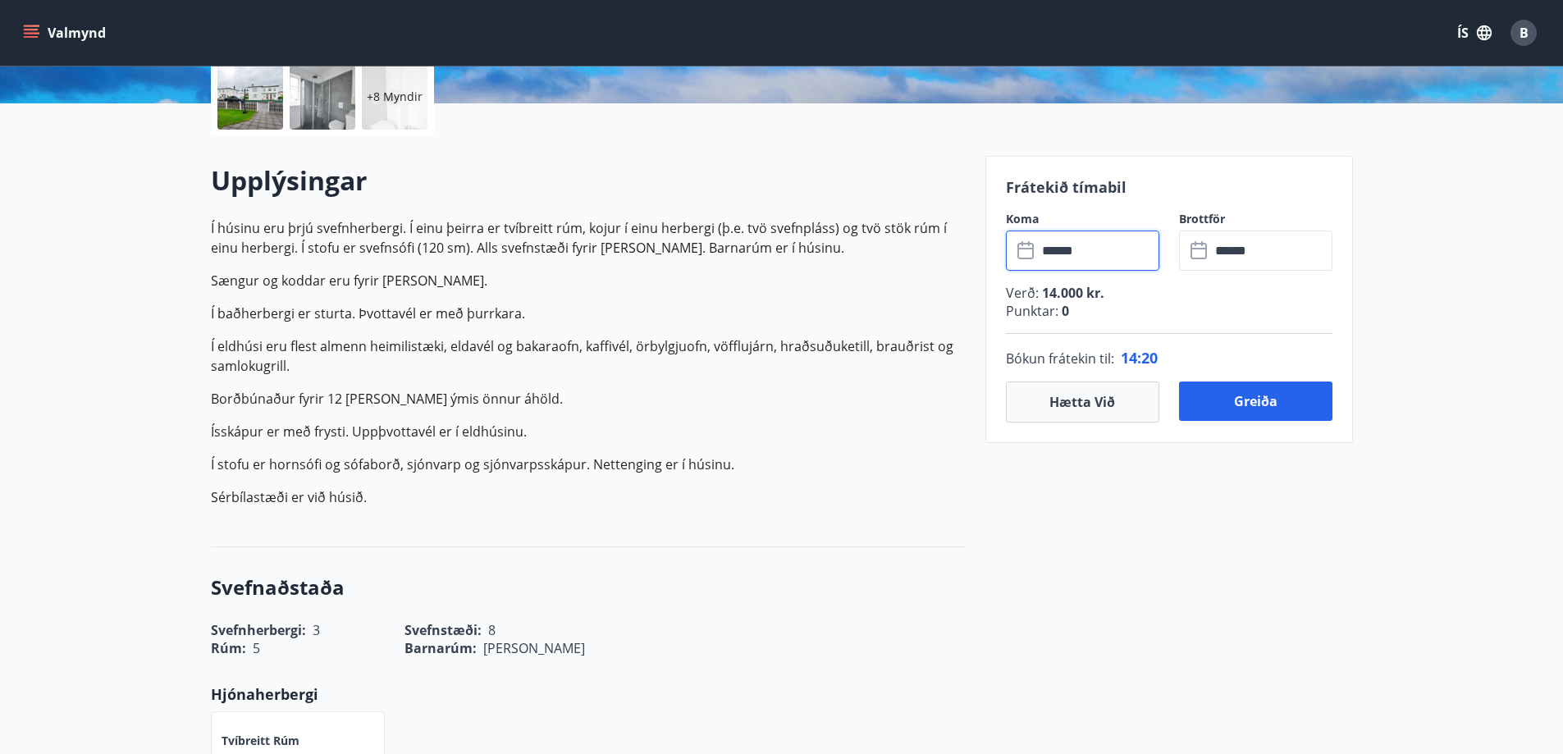
click at [1207, 247] on icon at bounding box center [1200, 251] width 20 height 20
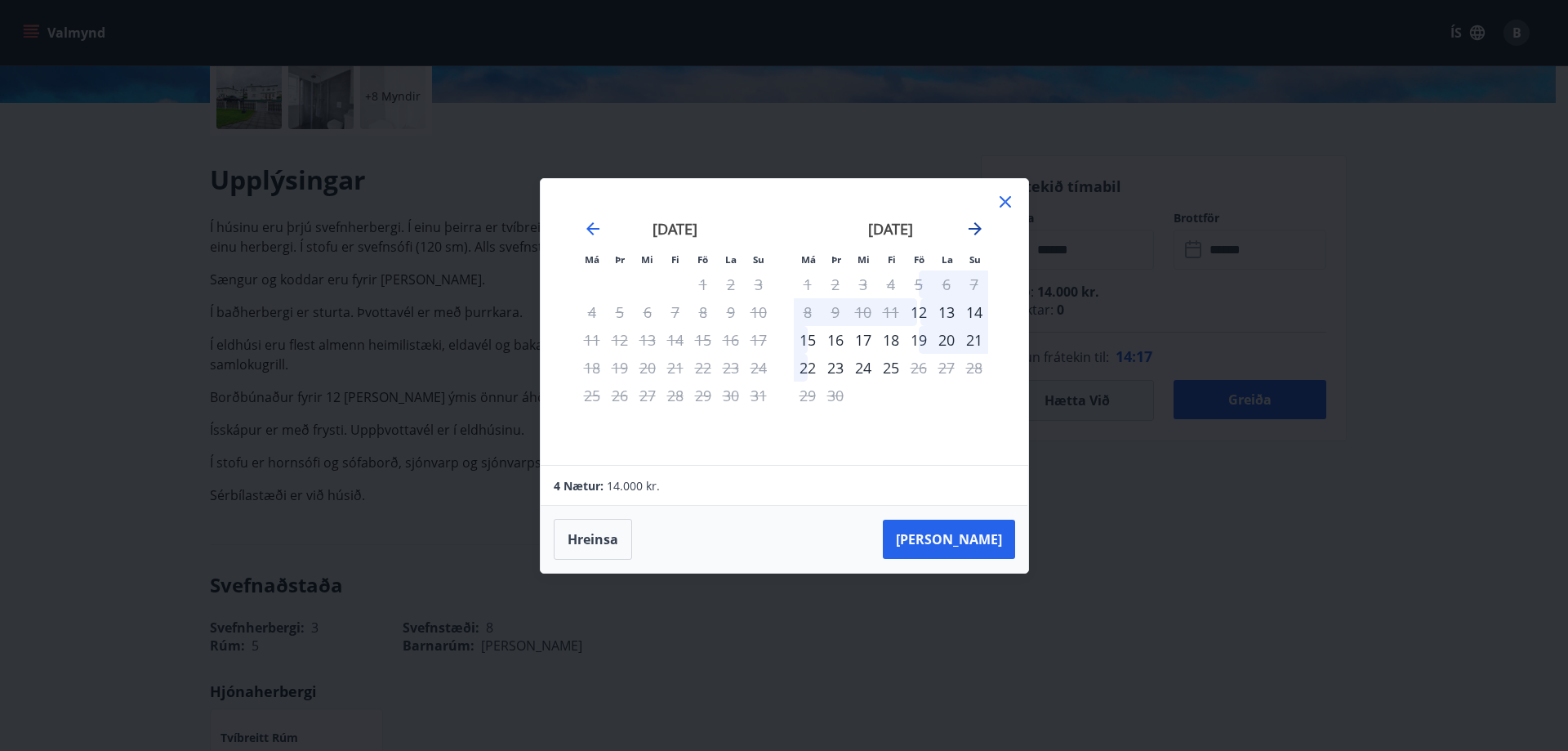
click at [979, 232] on icon "Move forward to switch to the next month." at bounding box center [976, 229] width 20 height 20
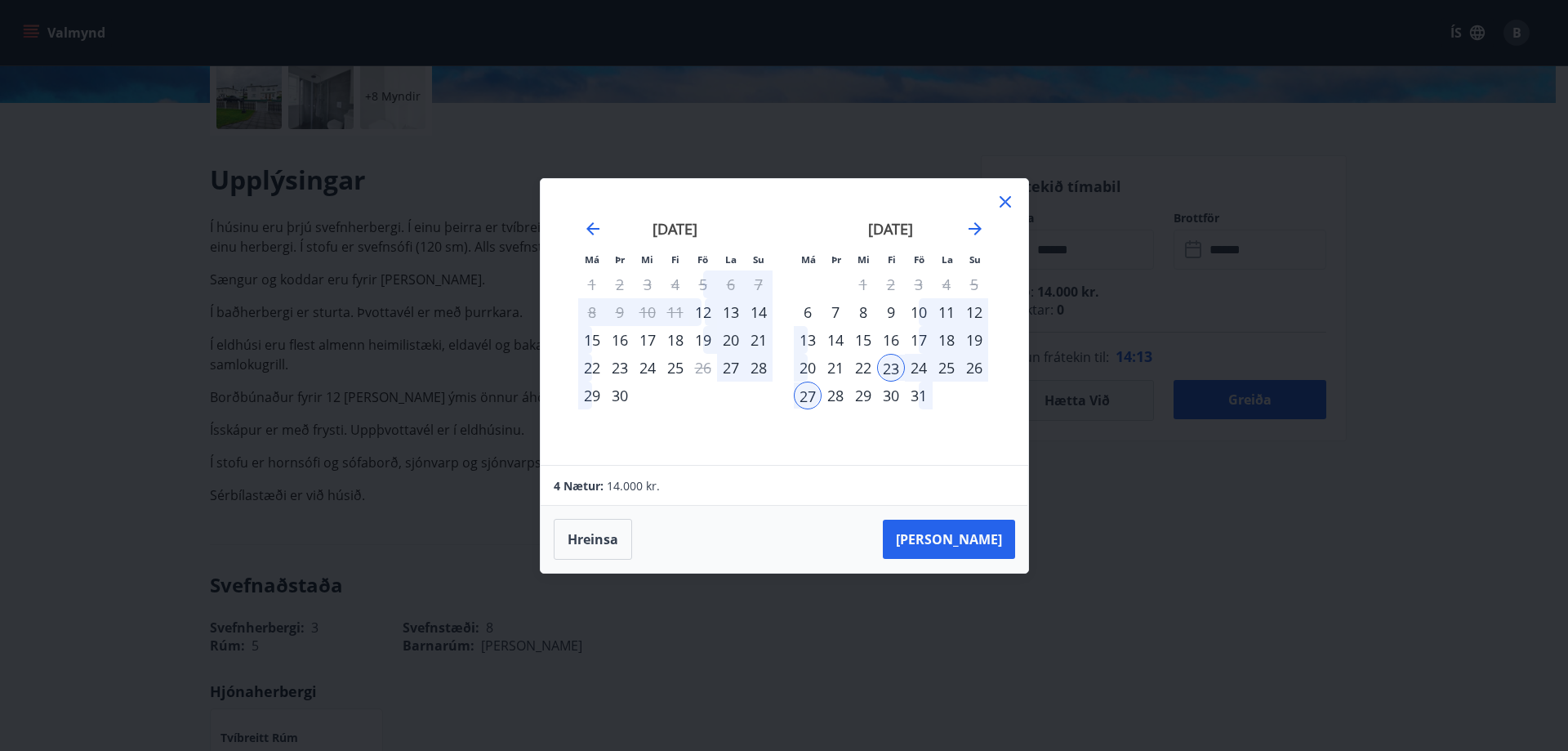
click at [832, 396] on div "28" at bounding box center [835, 395] width 28 height 28
click at [813, 395] on div "27" at bounding box center [807, 395] width 28 height 28
click at [829, 397] on div "28" at bounding box center [835, 395] width 28 height 28
click at [896, 362] on div "23" at bounding box center [891, 368] width 28 height 28
click at [833, 400] on div "28" at bounding box center [835, 395] width 28 height 28
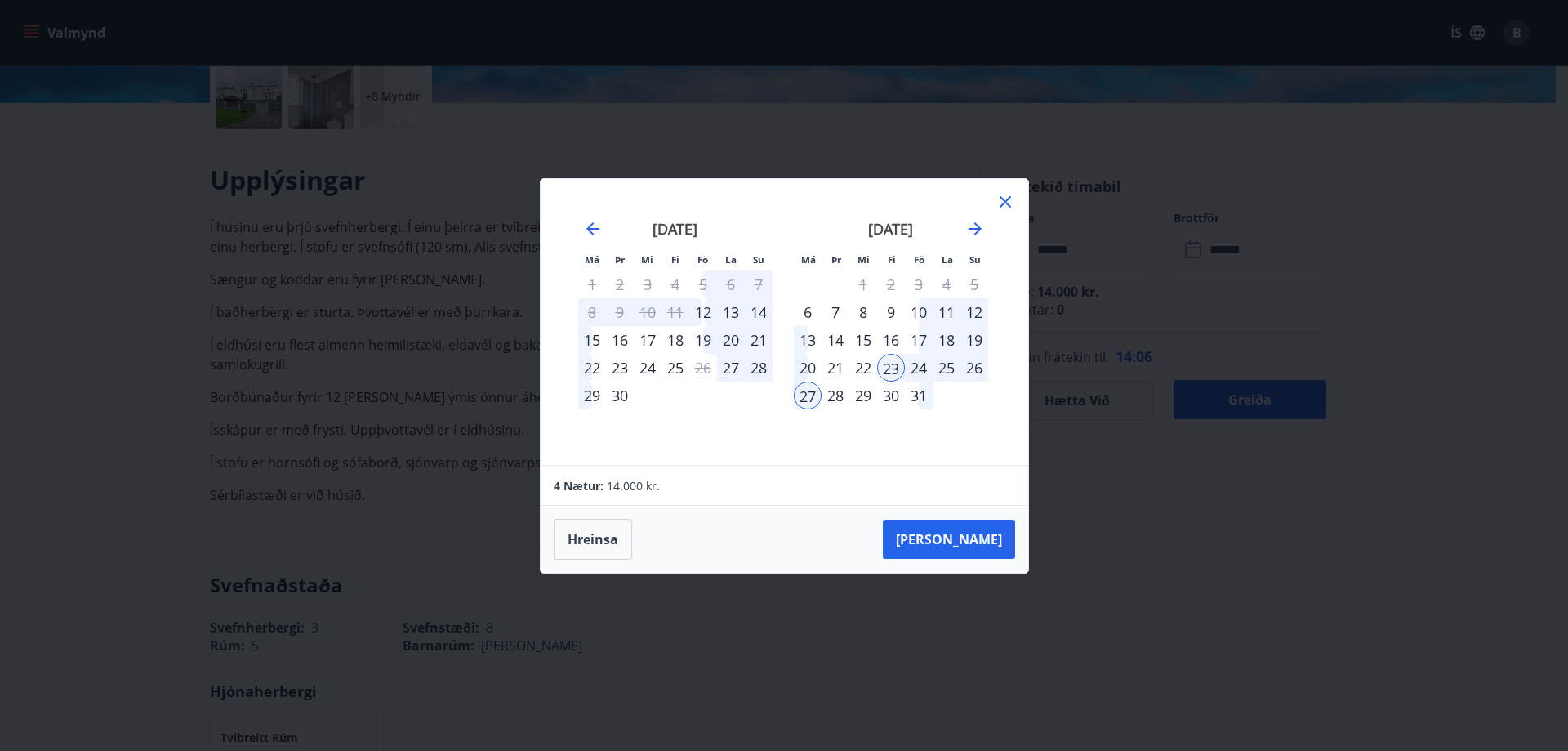
drag, startPoint x: 1005, startPoint y: 199, endPoint x: 985, endPoint y: 353, distance: 155.3
click at [986, 351] on div "Má Þr Mi Fi Fö La Su Má Þr Mi Fi Fö La Su ágúst 2025 1 2 3 4 5 6 7 8 9 10 11 12…" at bounding box center [784, 322] width 488 height 286
click at [830, 400] on div "28" at bounding box center [835, 395] width 28 height 28
click at [1009, 207] on icon at bounding box center [1006, 202] width 20 height 20
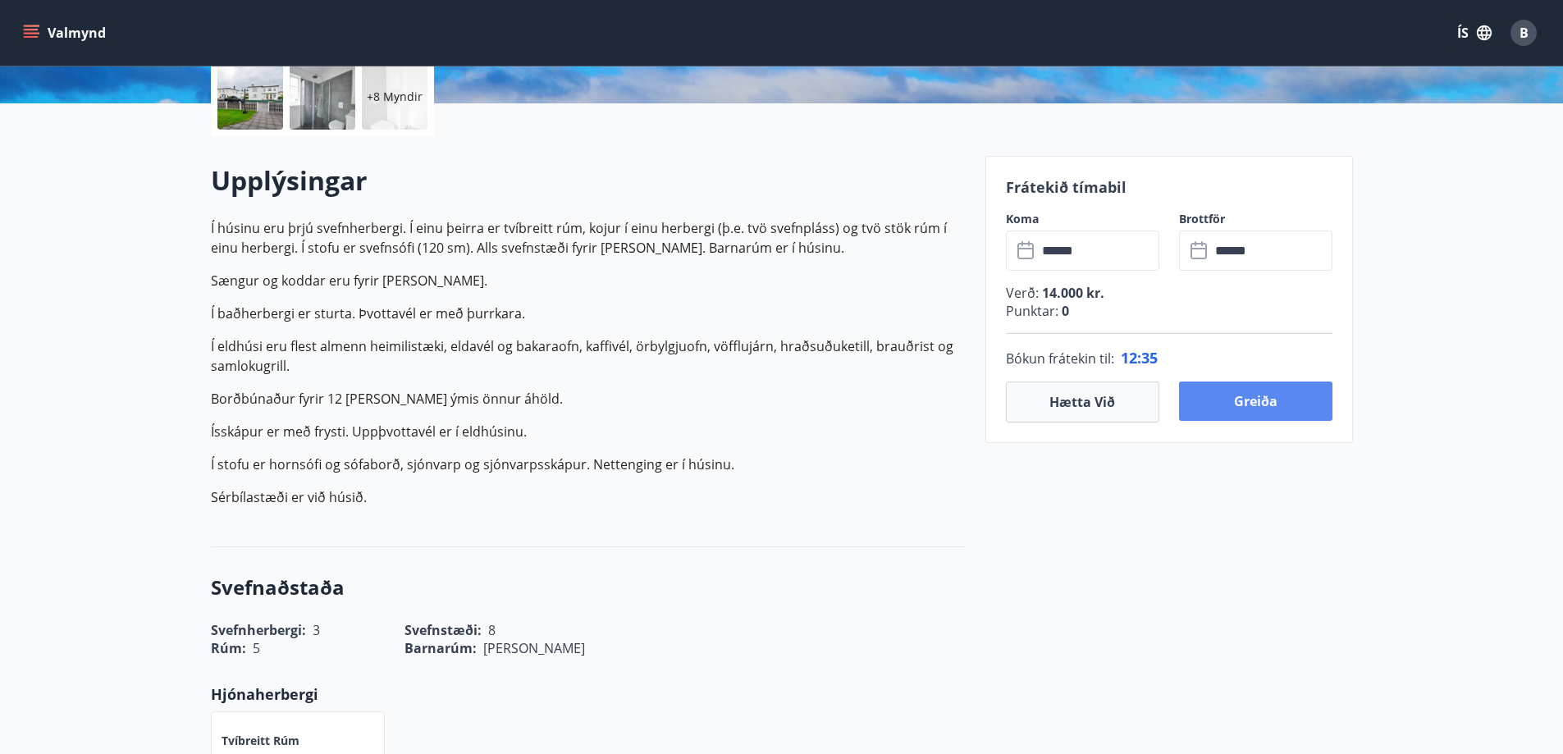
click at [1296, 409] on button "Greiða" at bounding box center [1255, 400] width 153 height 39
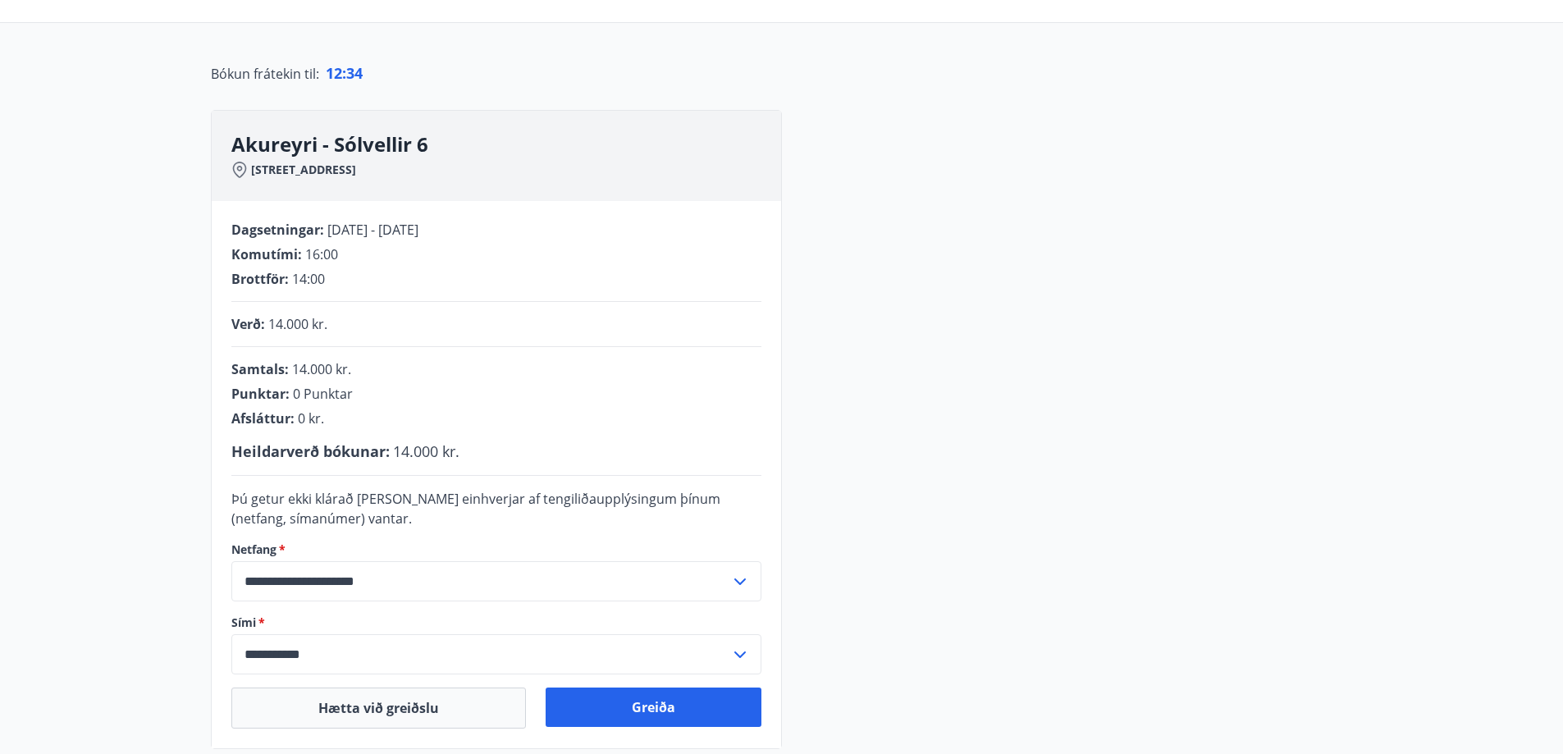
scroll to position [331, 0]
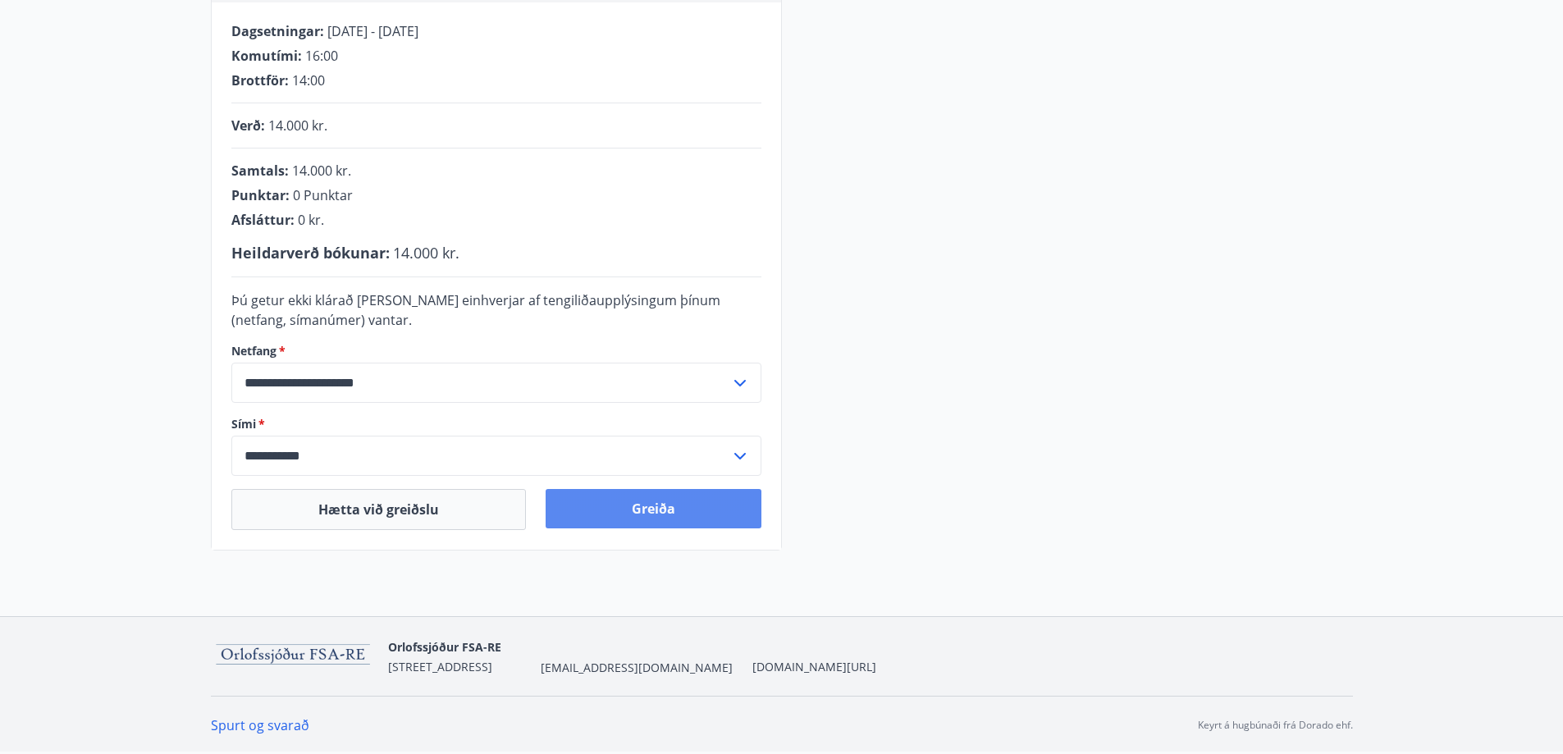
click at [638, 519] on button "Greiða" at bounding box center [653, 508] width 216 height 39
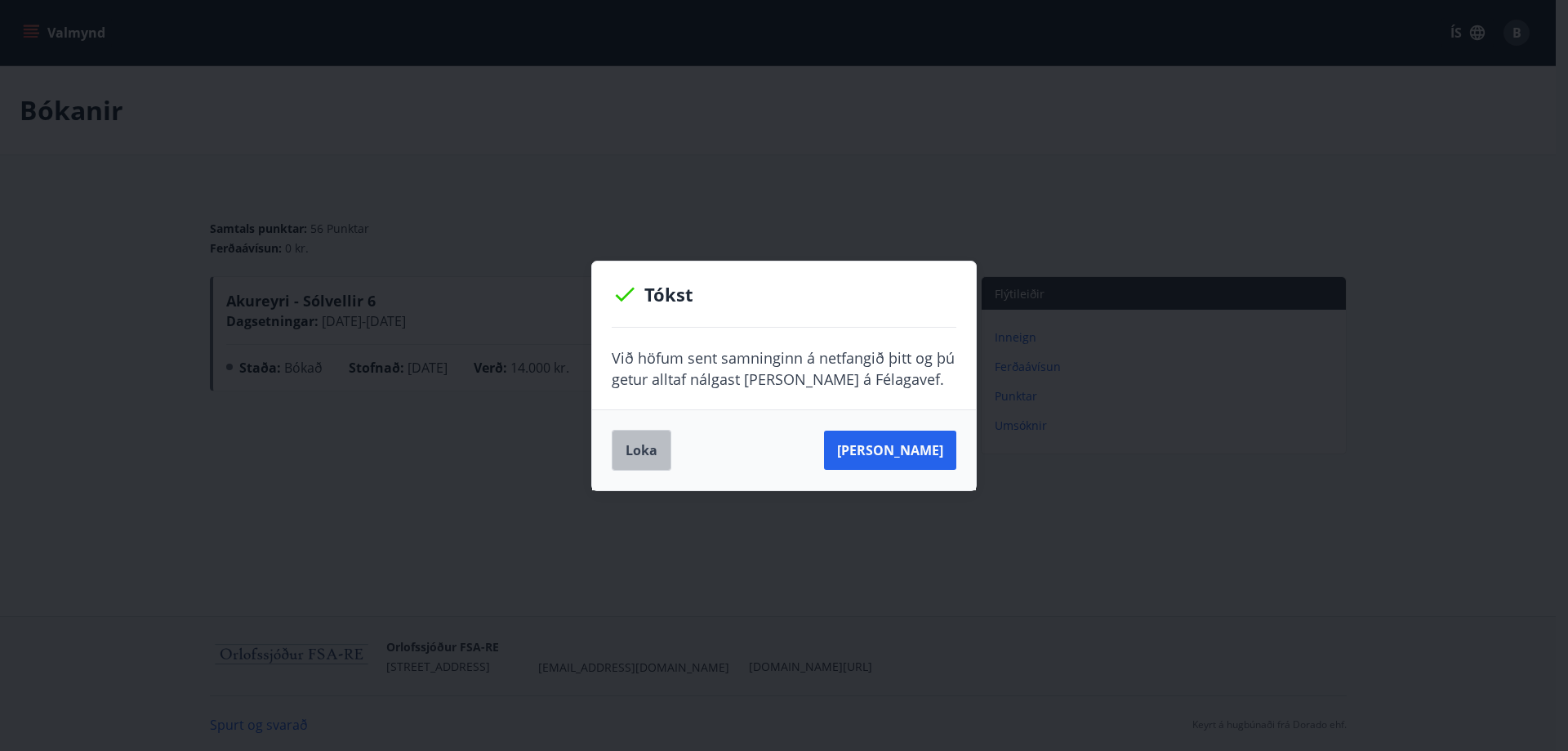
click at [660, 451] on button "Loka" at bounding box center [641, 449] width 60 height 41
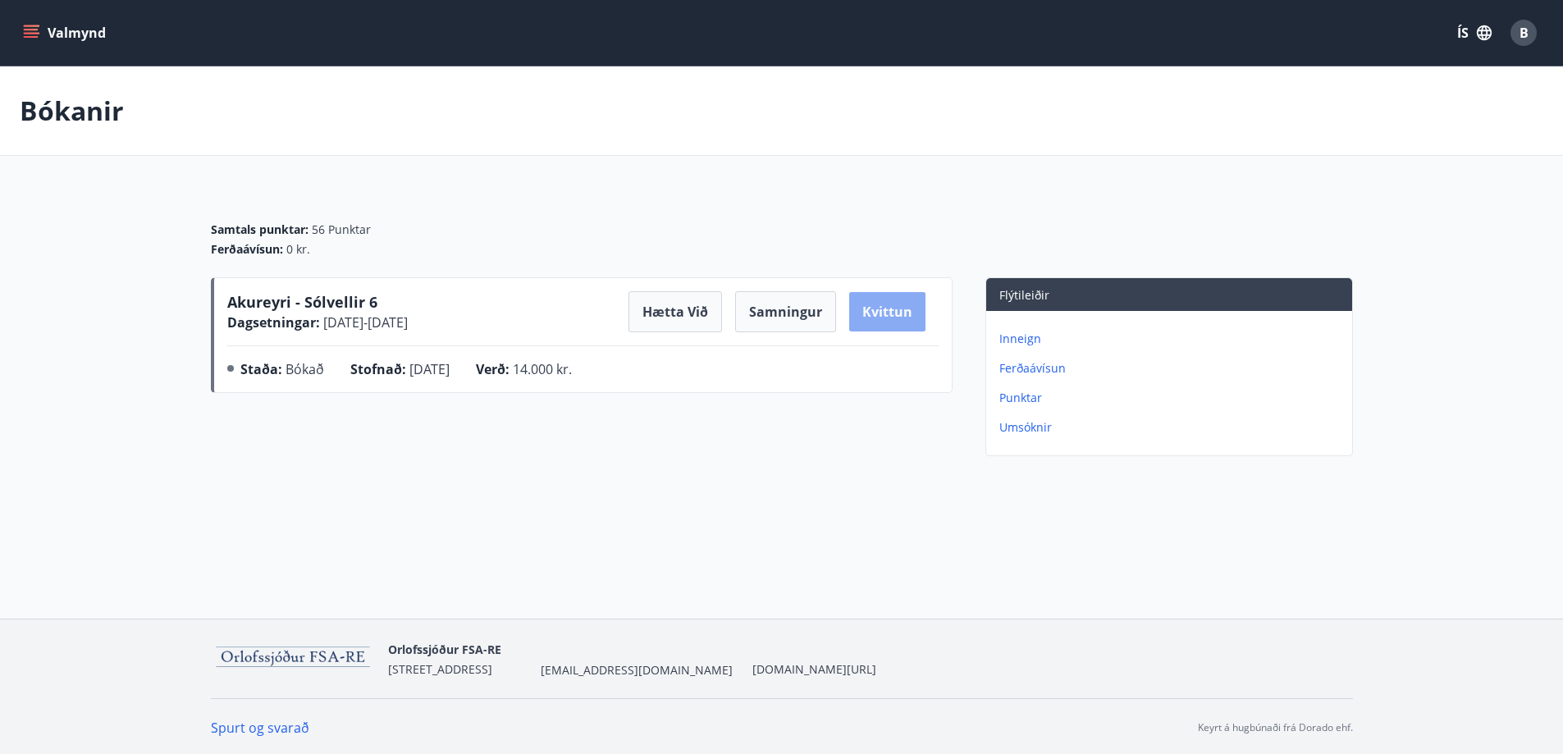
click at [890, 315] on button "Kvittun" at bounding box center [887, 311] width 76 height 39
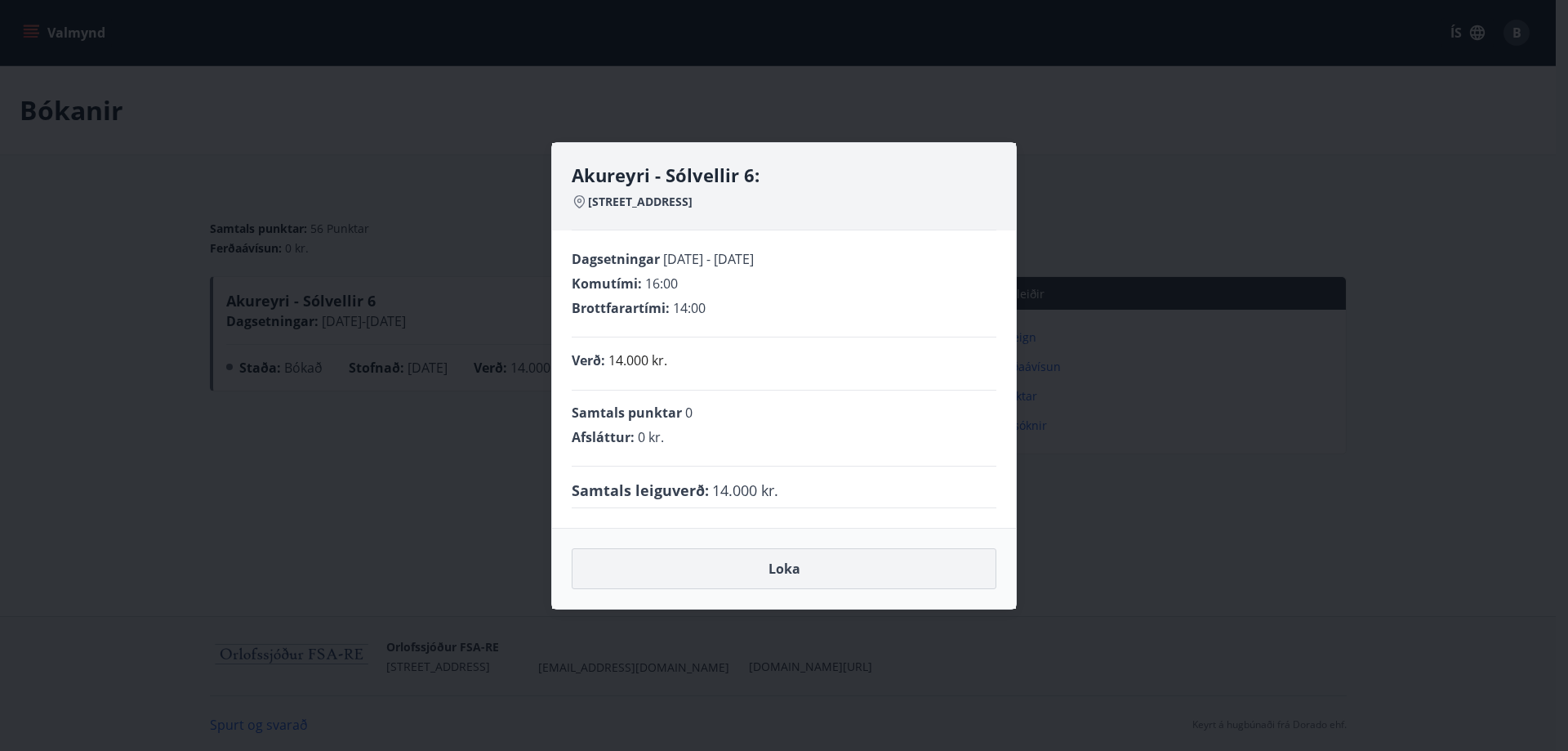
click at [804, 573] on button "Loka" at bounding box center [784, 568] width 425 height 41
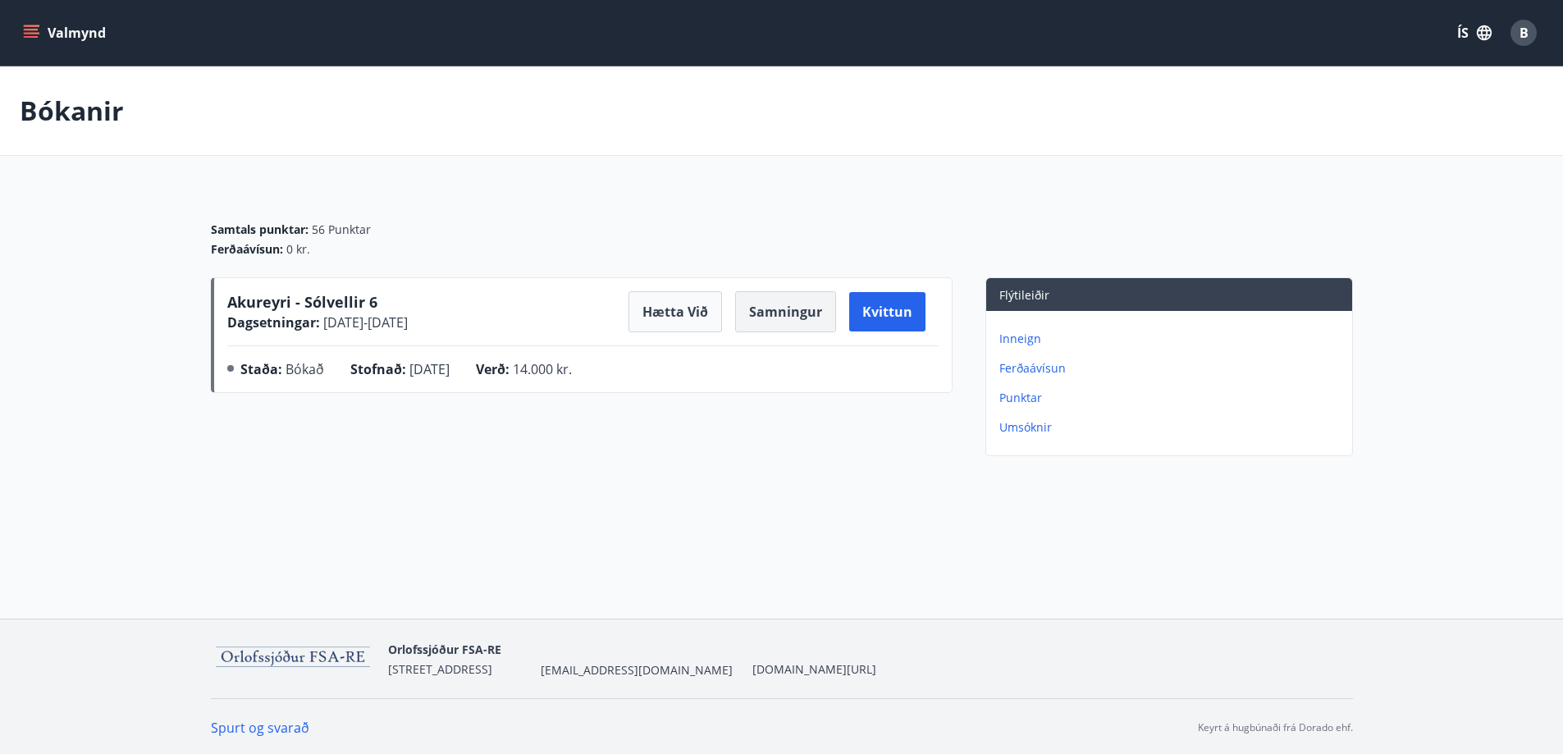
click at [795, 323] on button "Samningur" at bounding box center [785, 311] width 101 height 41
